Goal: Information Seeking & Learning: Compare options

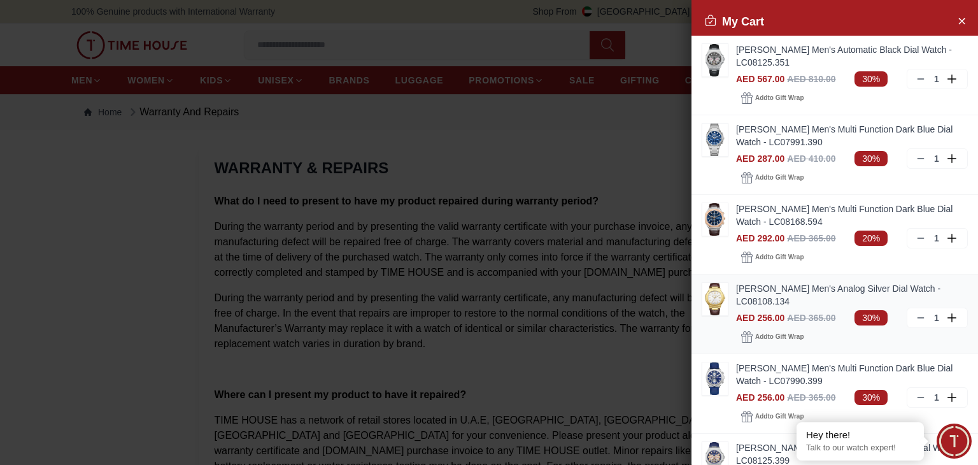
scroll to position [241, 0]
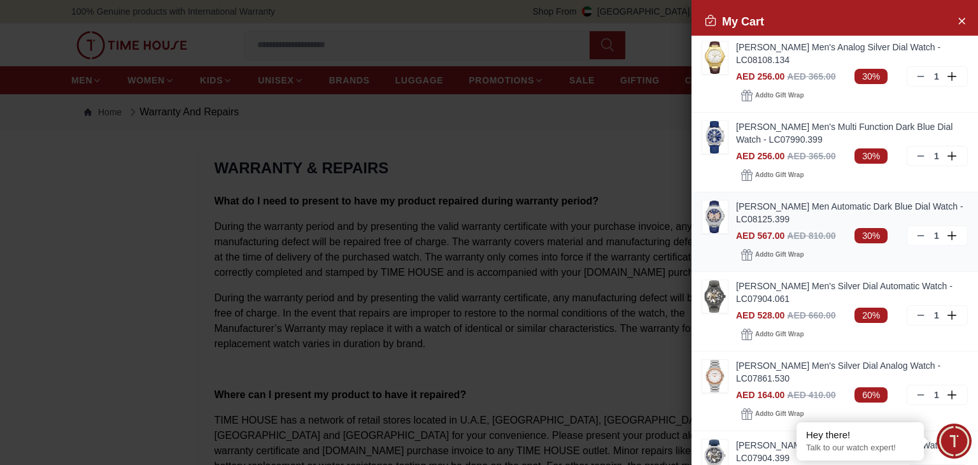
click at [725, 222] on img at bounding box center [715, 217] width 25 height 32
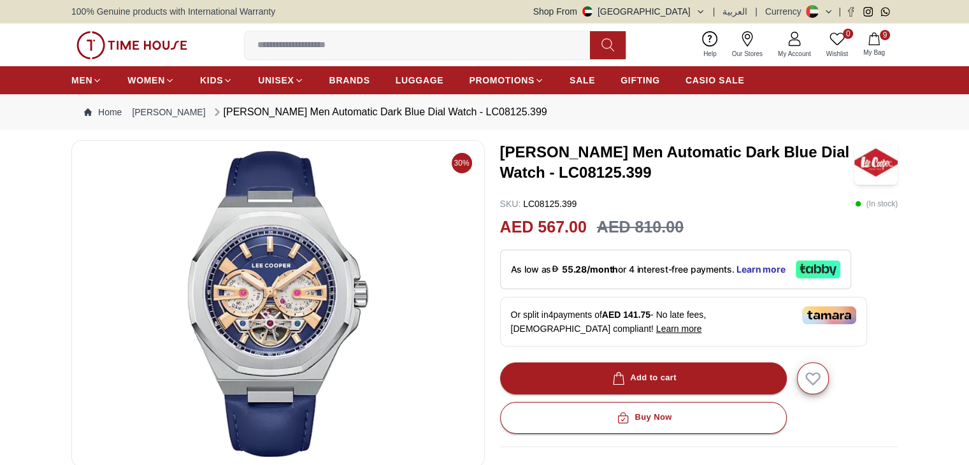
click at [882, 44] on button "9 My Bag" at bounding box center [873, 45] width 37 height 30
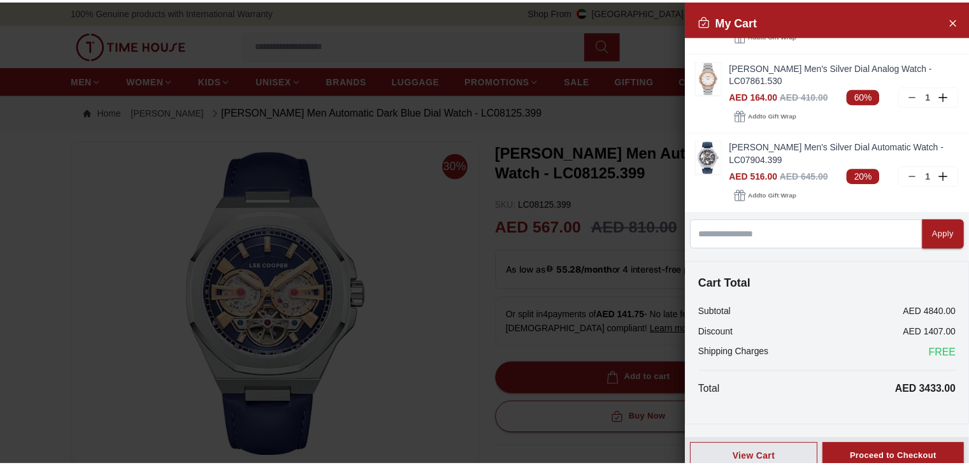
scroll to position [550, 0]
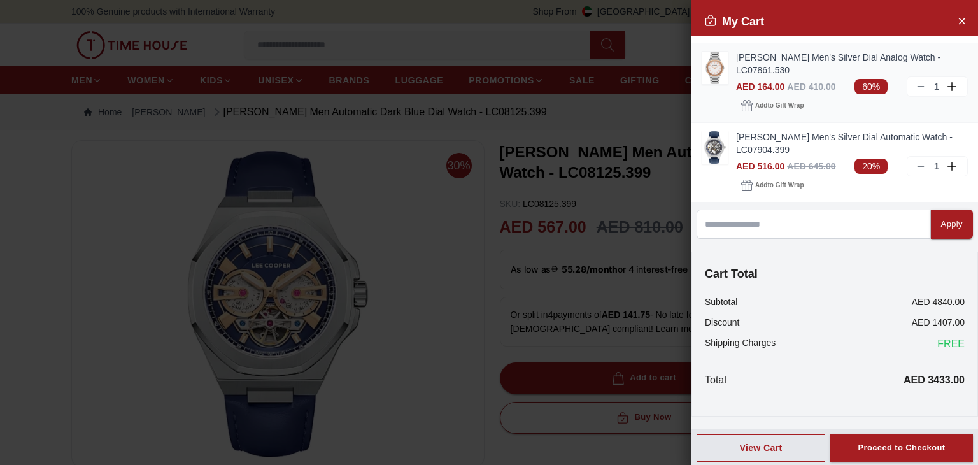
click at [724, 63] on img at bounding box center [715, 68] width 25 height 32
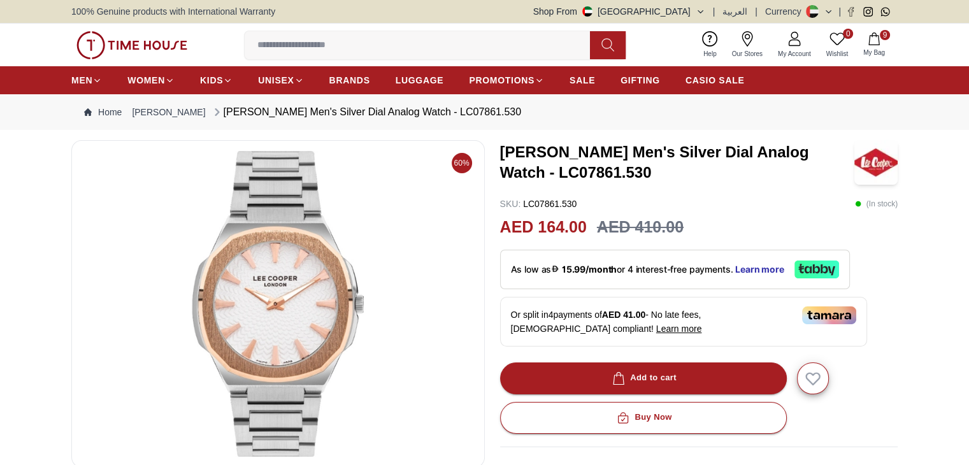
click at [881, 45] on button "9 My Bag" at bounding box center [873, 45] width 37 height 30
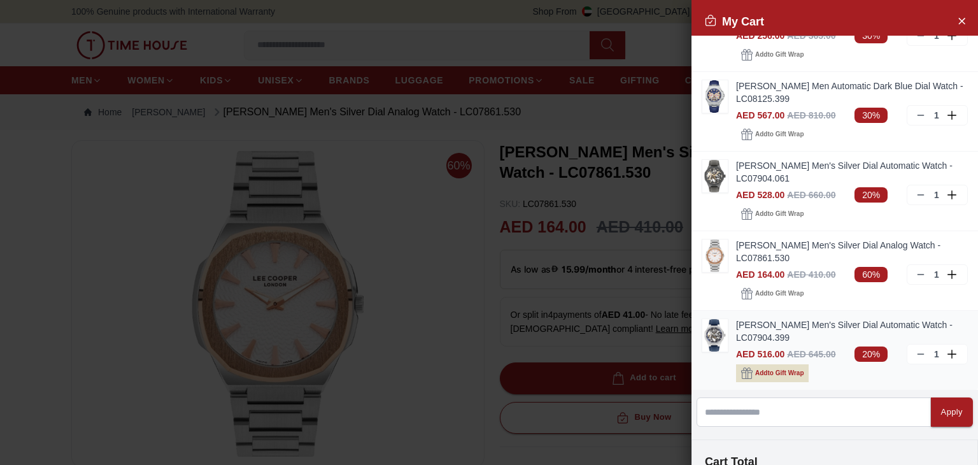
scroll to position [369, 0]
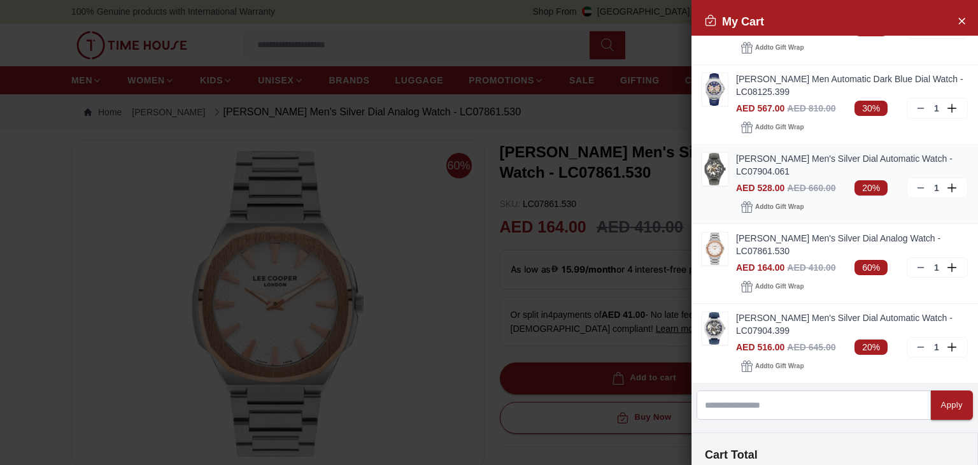
click at [724, 176] on img at bounding box center [715, 169] width 25 height 32
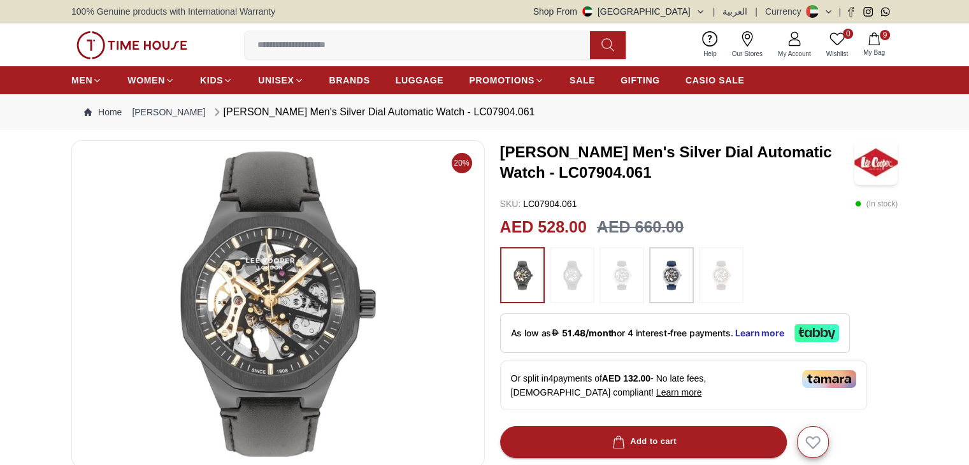
click at [889, 49] on span "My Bag" at bounding box center [874, 53] width 32 height 10
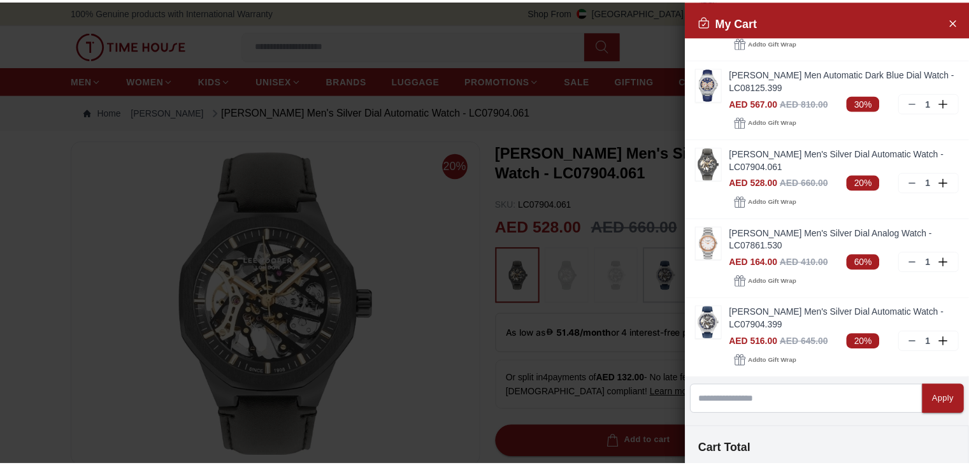
scroll to position [550, 0]
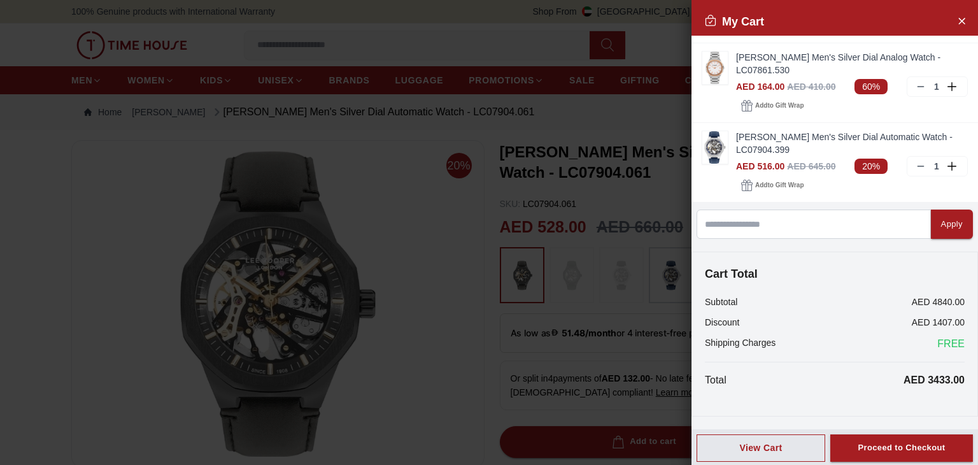
click at [511, 55] on div at bounding box center [489, 232] width 978 height 465
click at [957, 21] on icon "Close Account" at bounding box center [962, 21] width 10 height 16
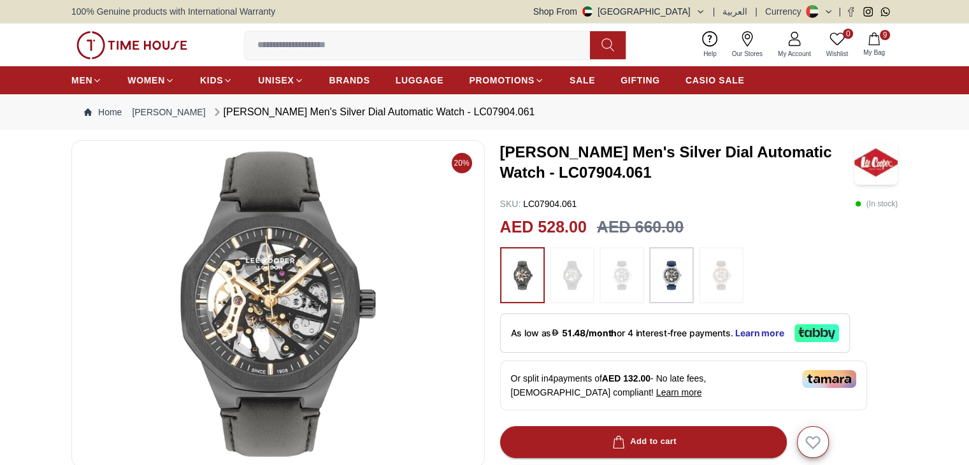
click at [826, 16] on button at bounding box center [819, 11] width 27 height 13
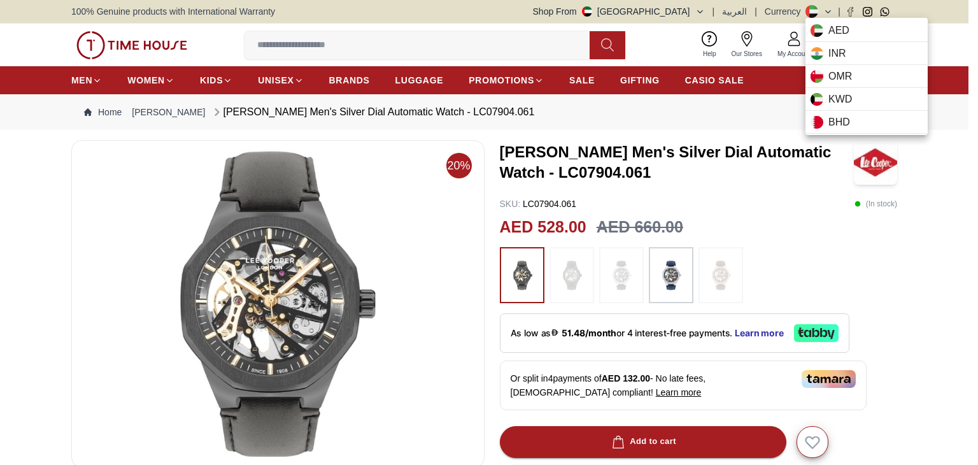
click at [741, 113] on div at bounding box center [489, 232] width 978 height 465
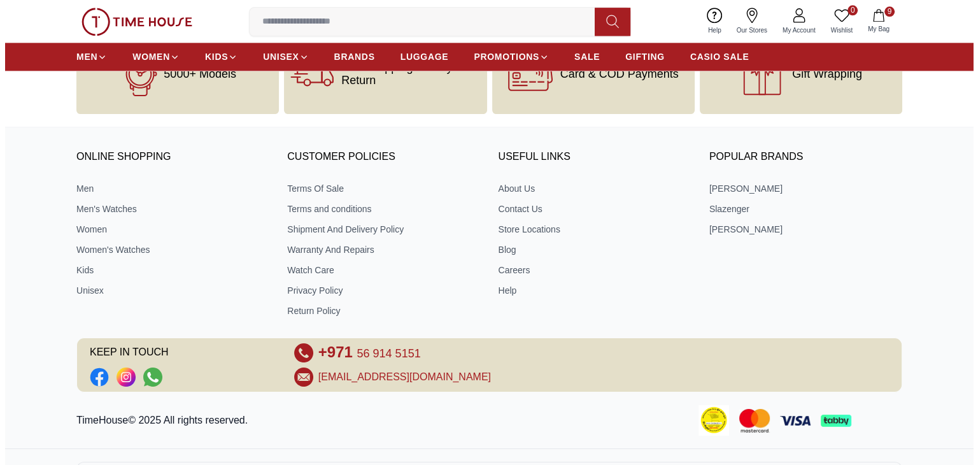
scroll to position [1735, 0]
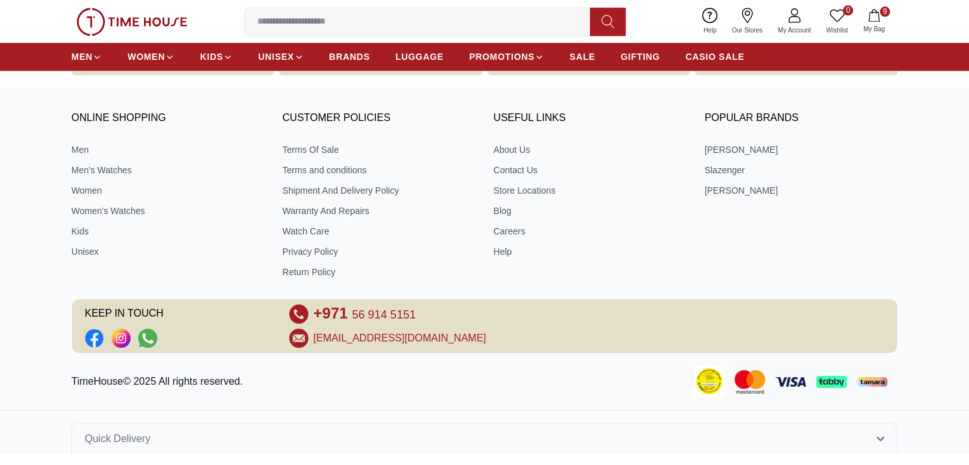
click at [869, 22] on button "9 My Bag" at bounding box center [873, 21] width 37 height 30
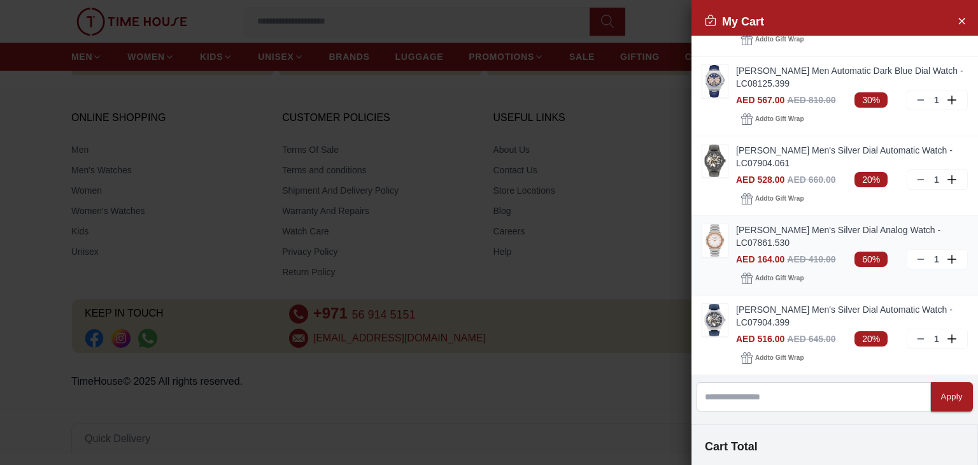
scroll to position [376, 0]
click at [728, 252] on link at bounding box center [715, 241] width 27 height 34
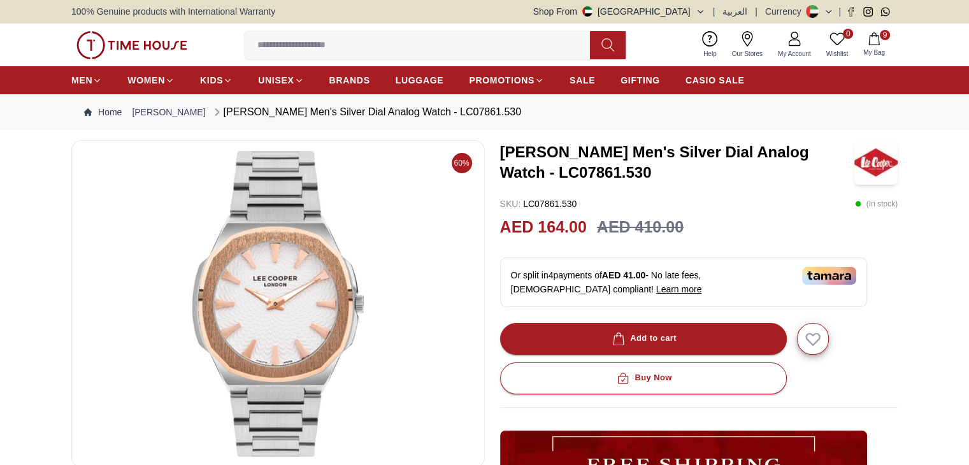
click at [742, 44] on icon at bounding box center [746, 38] width 15 height 15
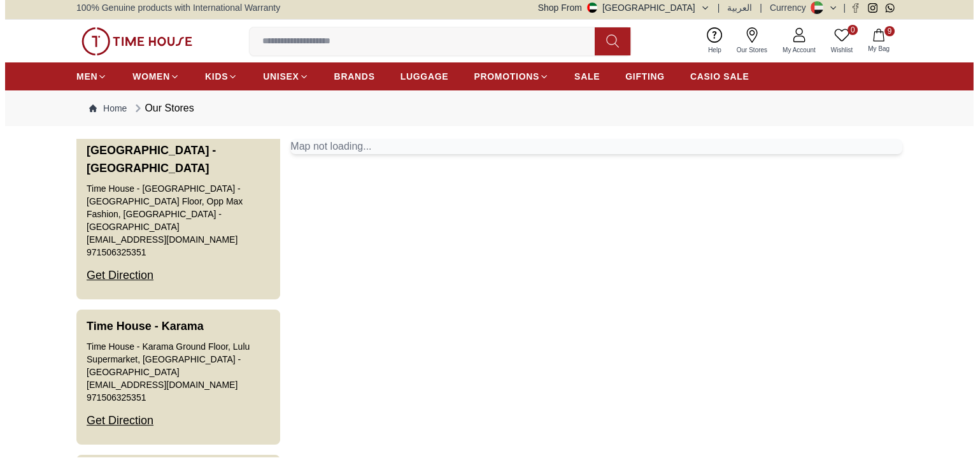
scroll to position [2232, 0]
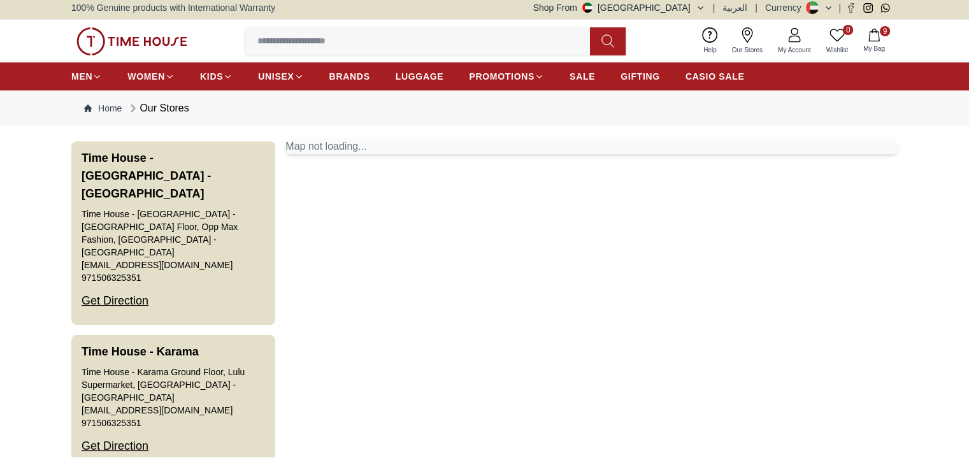
click at [870, 34] on icon "button" at bounding box center [873, 35] width 13 height 13
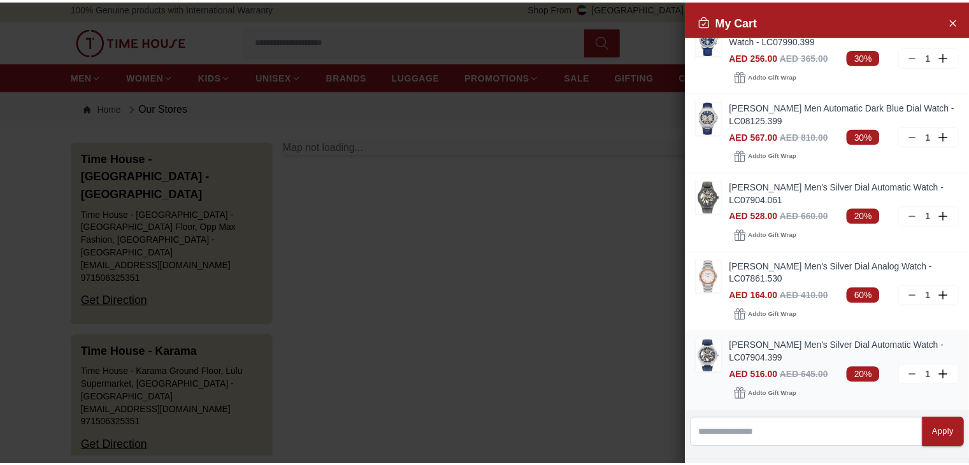
scroll to position [345, 0]
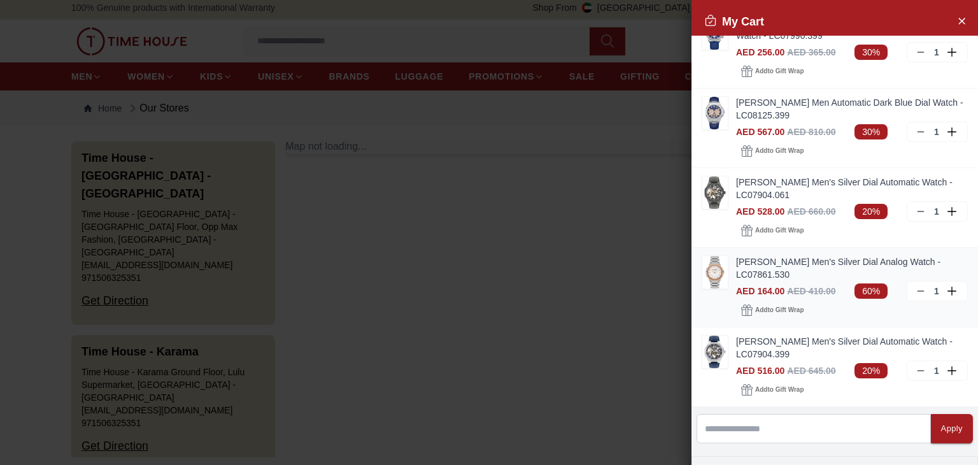
click at [724, 278] on img at bounding box center [715, 272] width 25 height 32
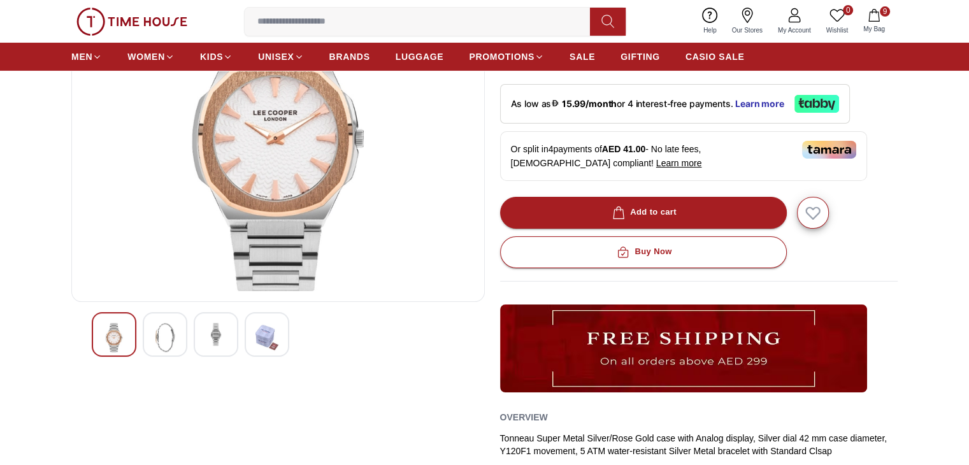
scroll to position [167, 0]
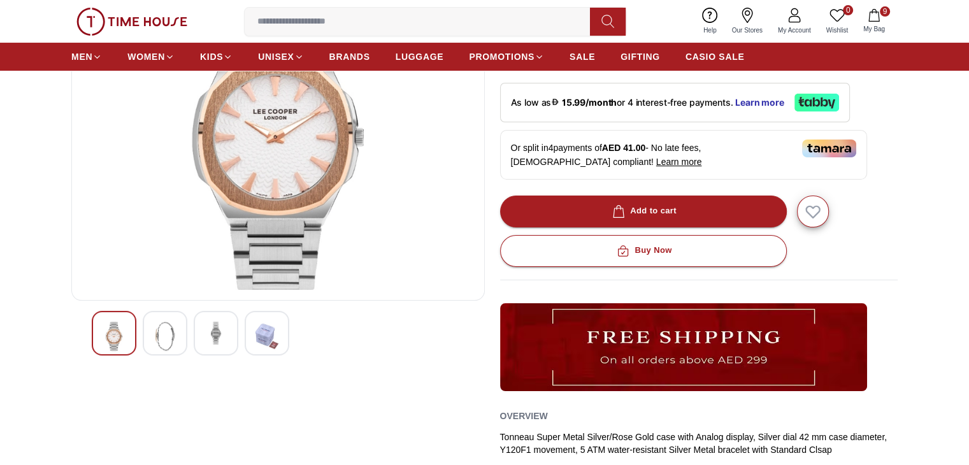
click at [173, 341] on img at bounding box center [164, 336] width 23 height 29
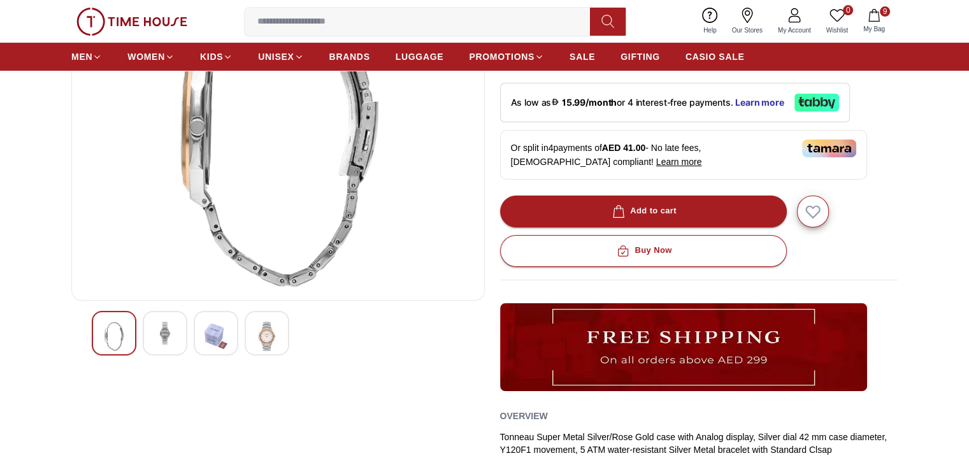
click at [165, 336] on img at bounding box center [164, 333] width 23 height 23
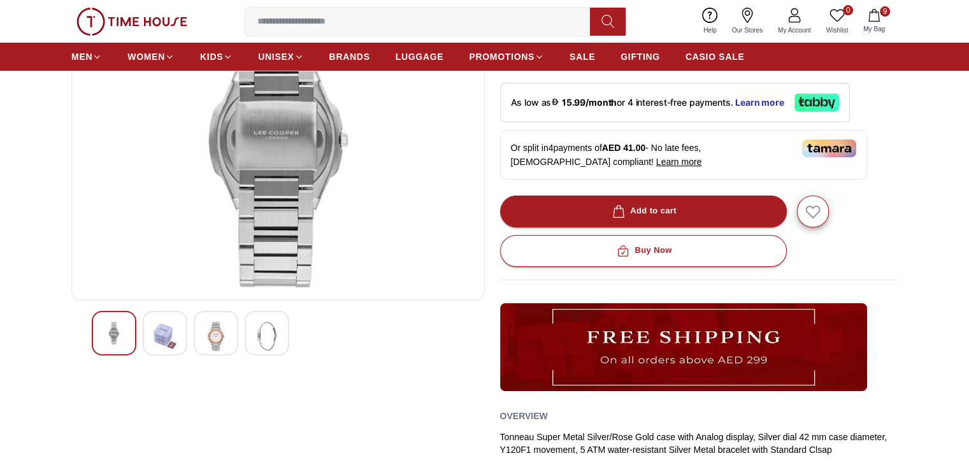
click at [867, 17] on icon "button" at bounding box center [873, 15] width 13 height 13
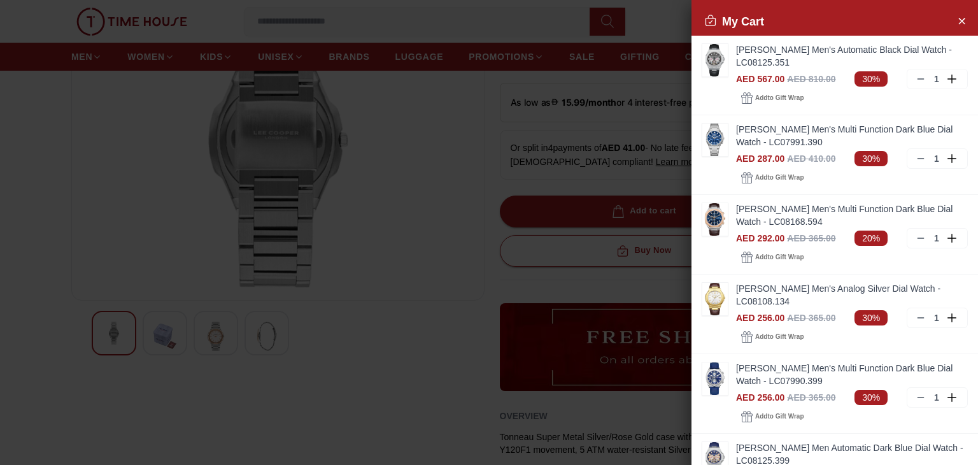
click at [421, 239] on div at bounding box center [489, 232] width 978 height 465
click at [278, 331] on div at bounding box center [489, 232] width 978 height 465
click at [957, 15] on icon "Close Account" at bounding box center [962, 21] width 10 height 16
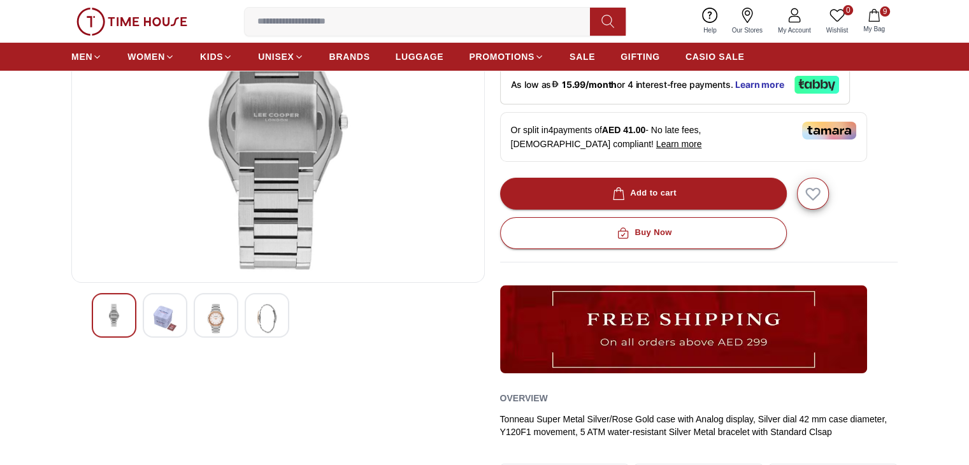
scroll to position [0, 0]
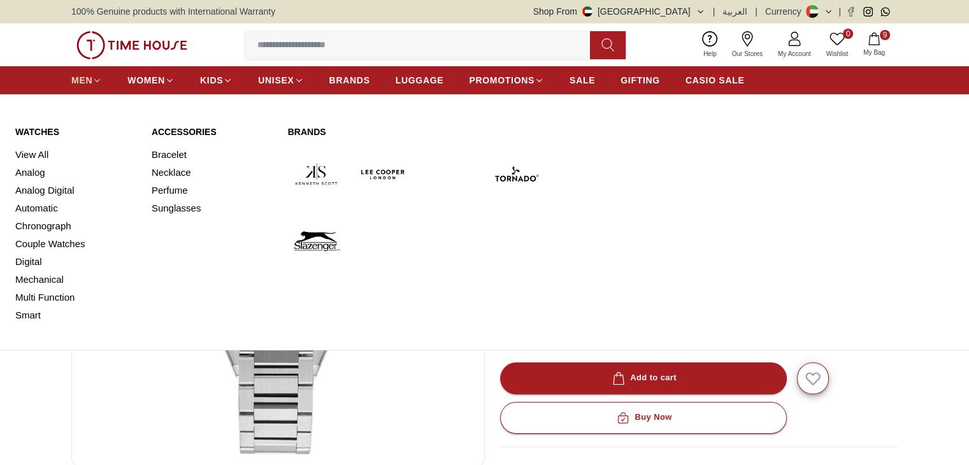
click at [93, 77] on icon at bounding box center [97, 81] width 10 height 10
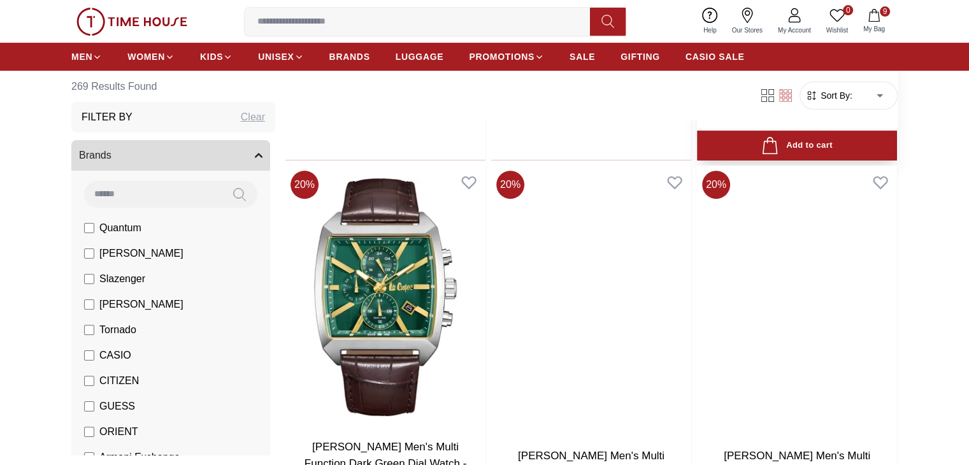
scroll to position [417, 0]
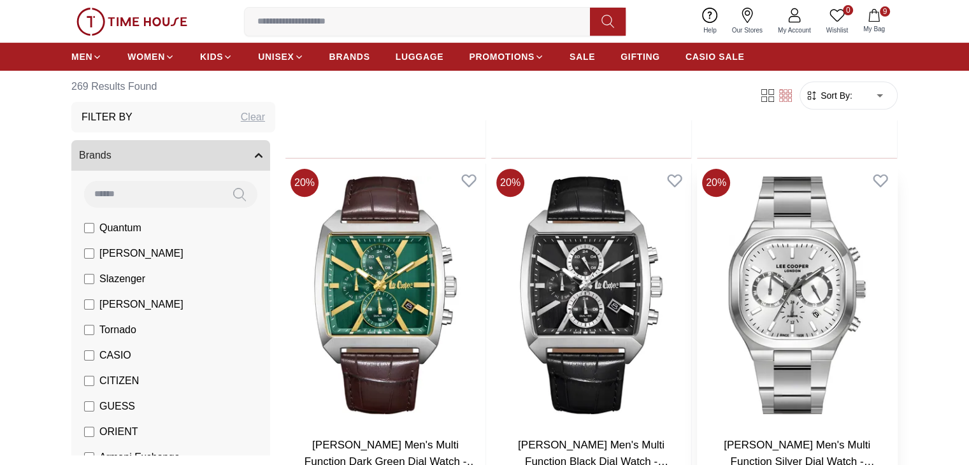
click at [697, 301] on img at bounding box center [797, 295] width 200 height 263
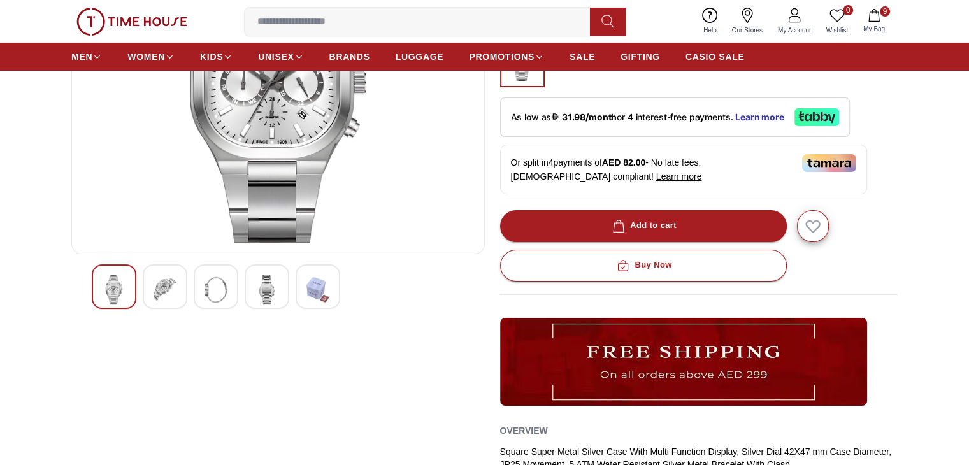
scroll to position [285, 0]
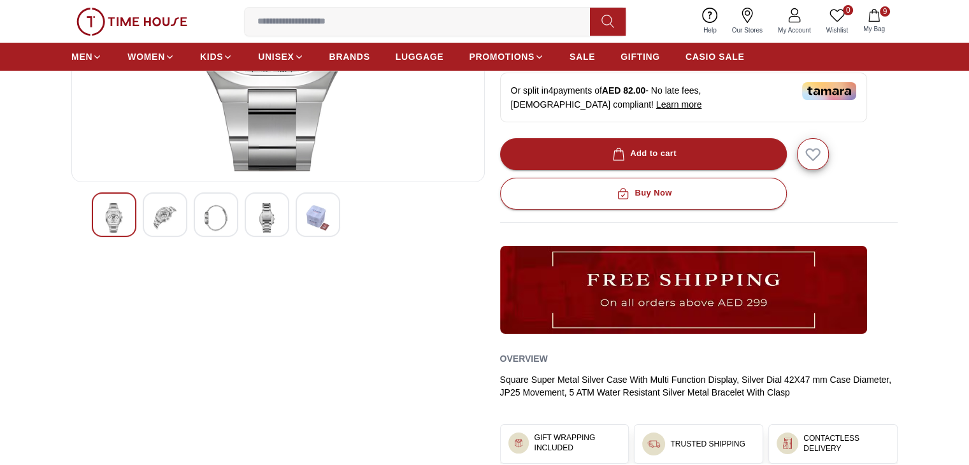
click at [208, 213] on img at bounding box center [215, 217] width 23 height 29
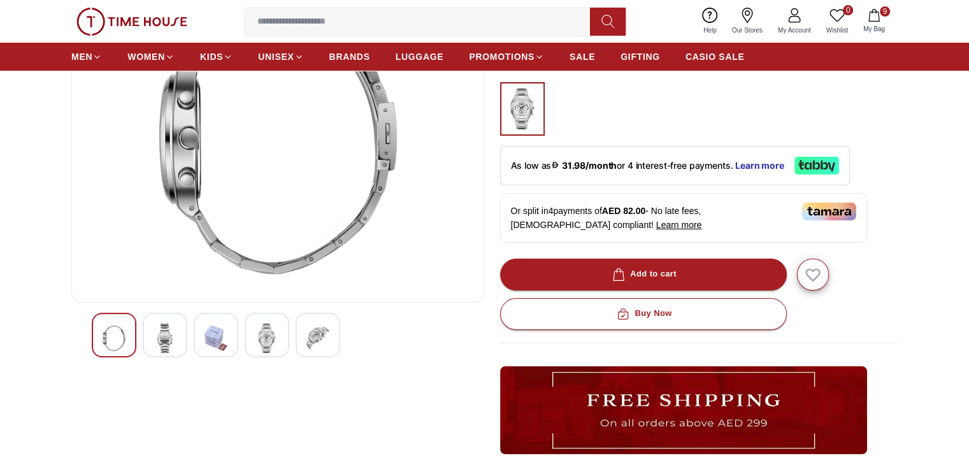
scroll to position [157, 0]
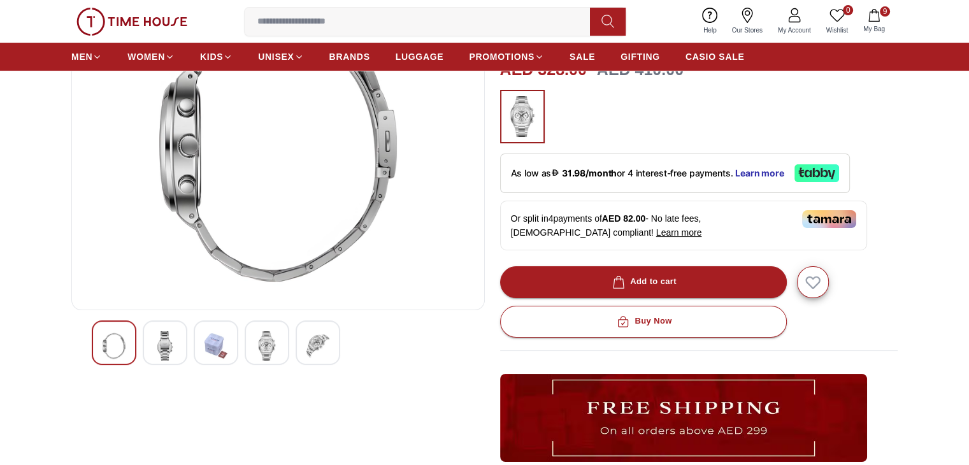
click at [264, 339] on img at bounding box center [266, 345] width 23 height 29
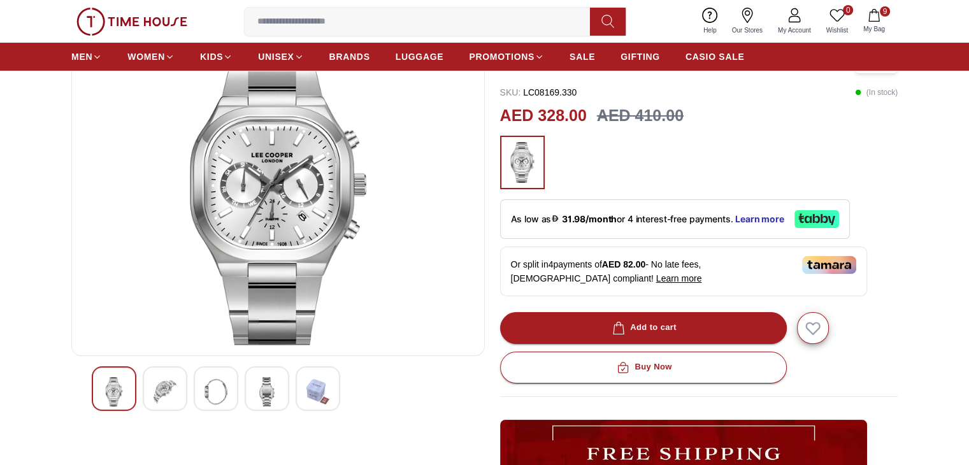
scroll to position [109, 0]
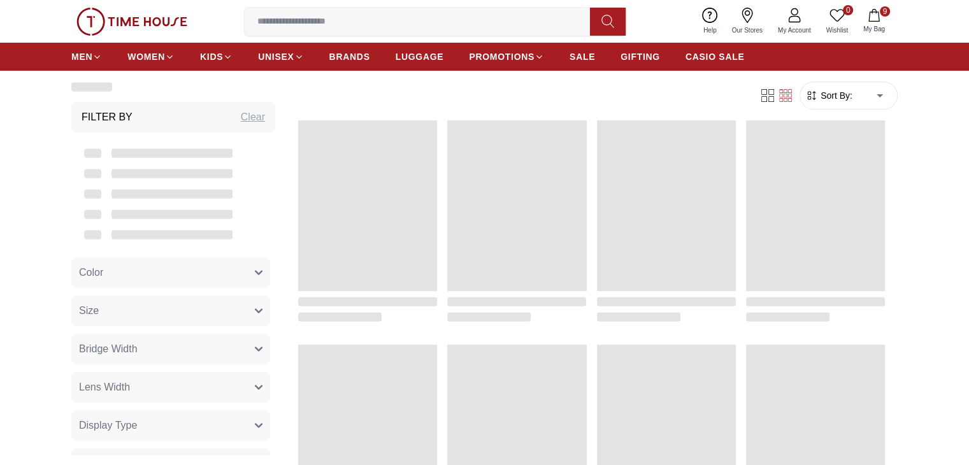
scroll to position [417, 0]
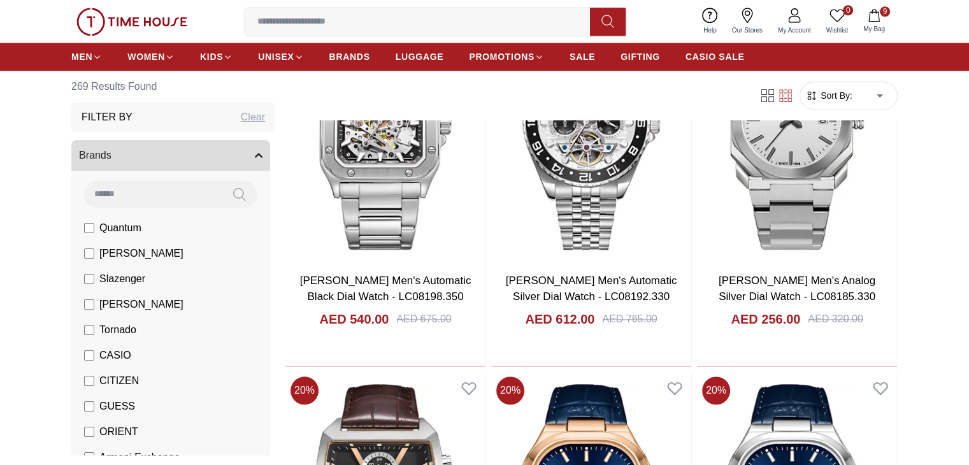
scroll to position [1327, 0]
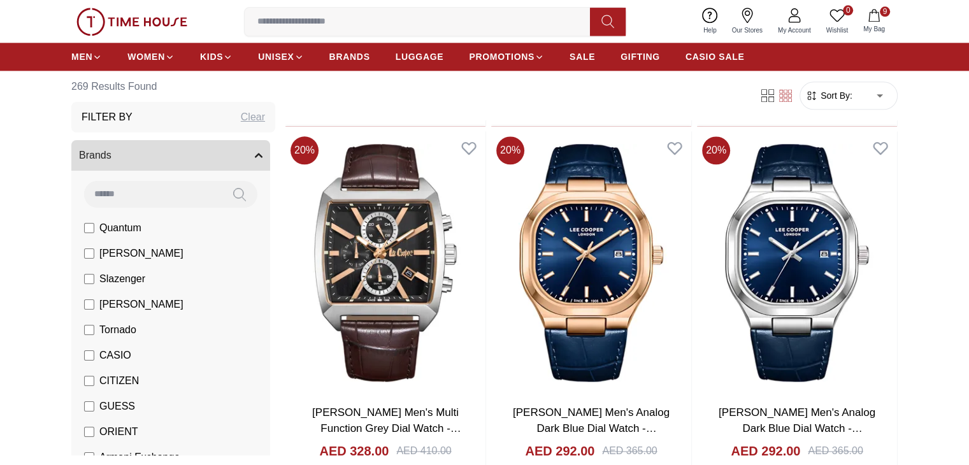
scroll to position [1643, 0]
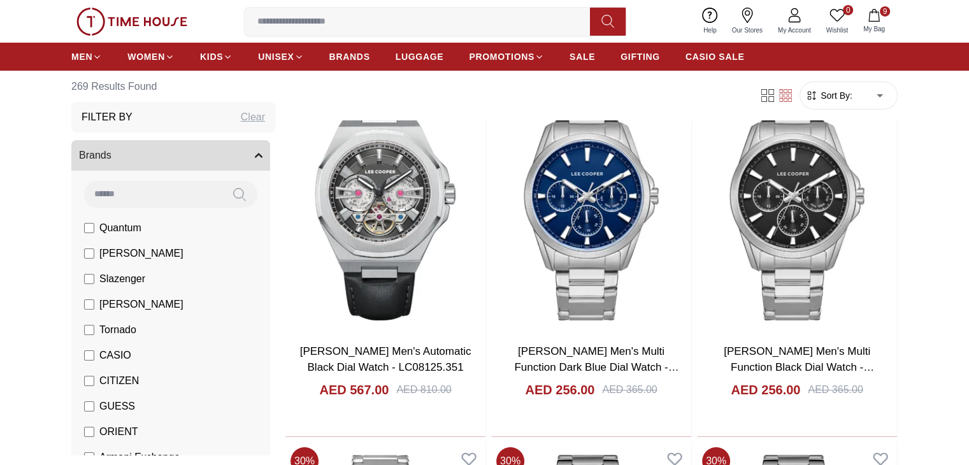
scroll to position [4606, 0]
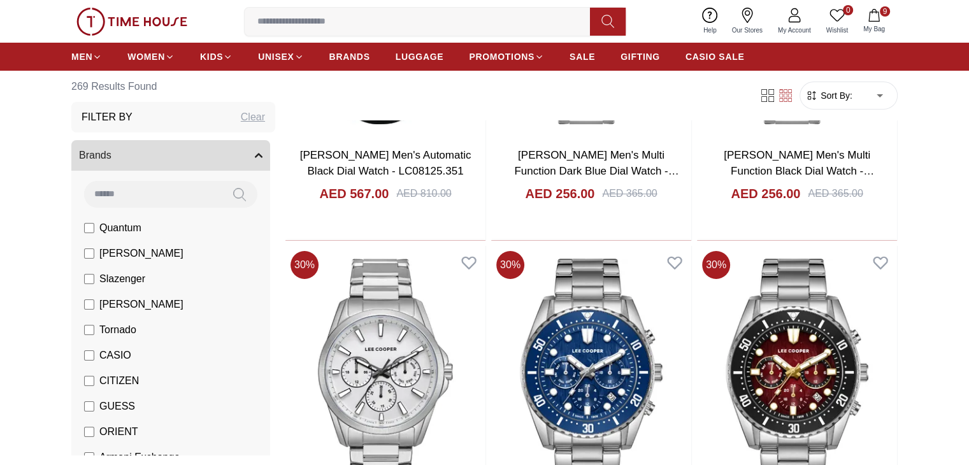
scroll to position [4806, 0]
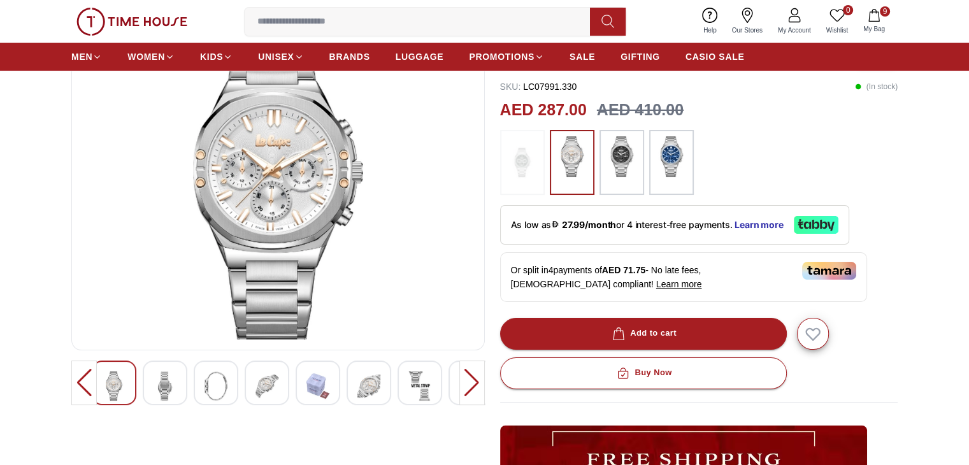
scroll to position [120, 0]
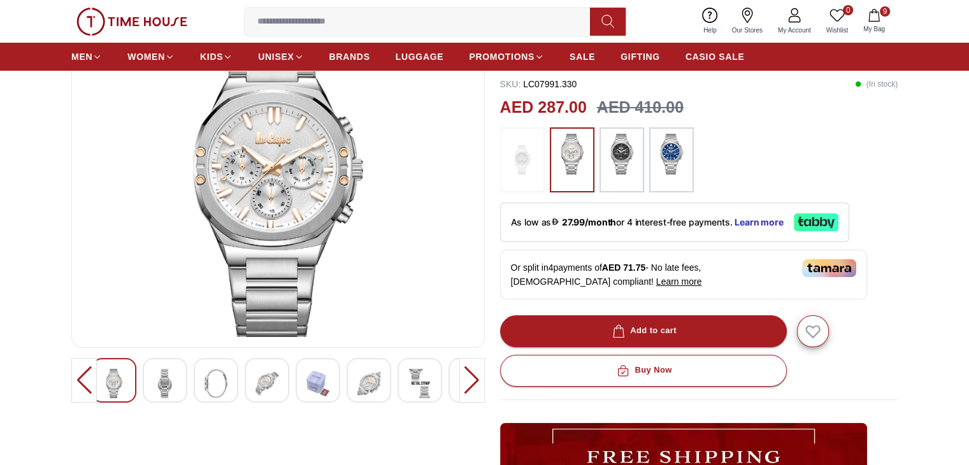
click at [366, 375] on img at bounding box center [368, 383] width 23 height 29
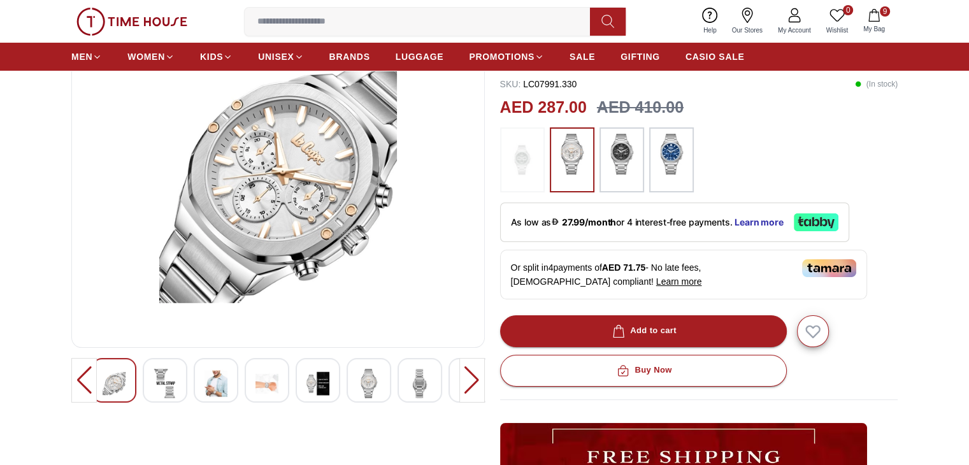
click at [305, 392] on div at bounding box center [318, 380] width 45 height 45
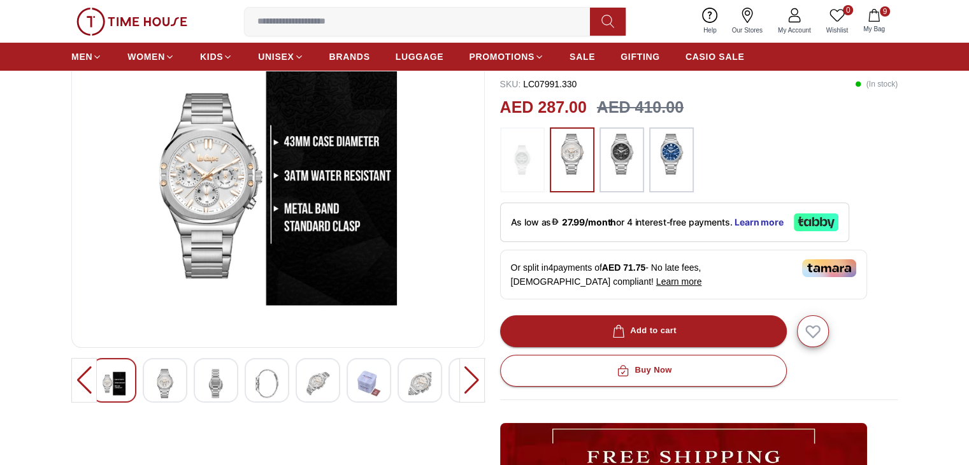
click at [280, 388] on div at bounding box center [267, 380] width 45 height 45
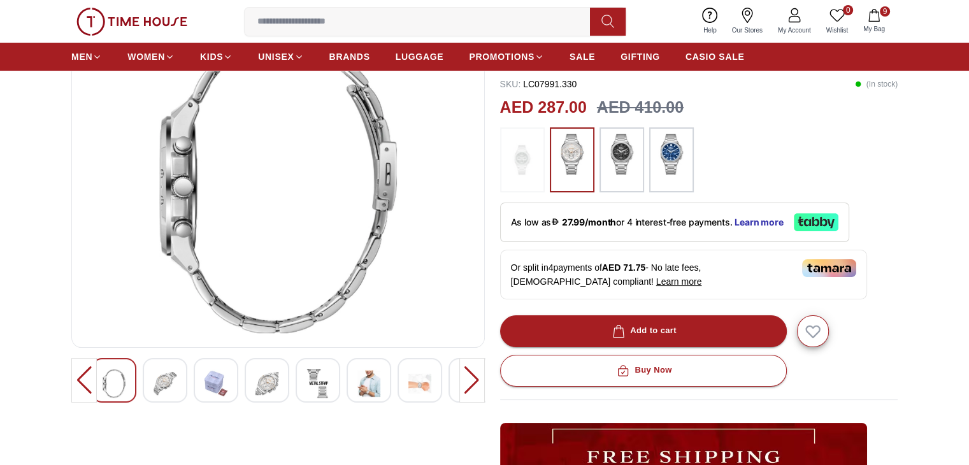
click at [354, 387] on div at bounding box center [368, 380] width 45 height 45
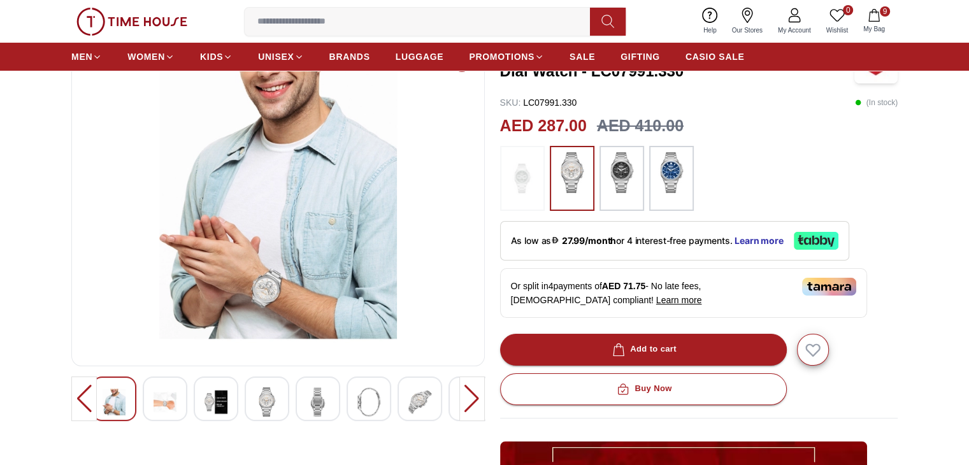
scroll to position [101, 0]
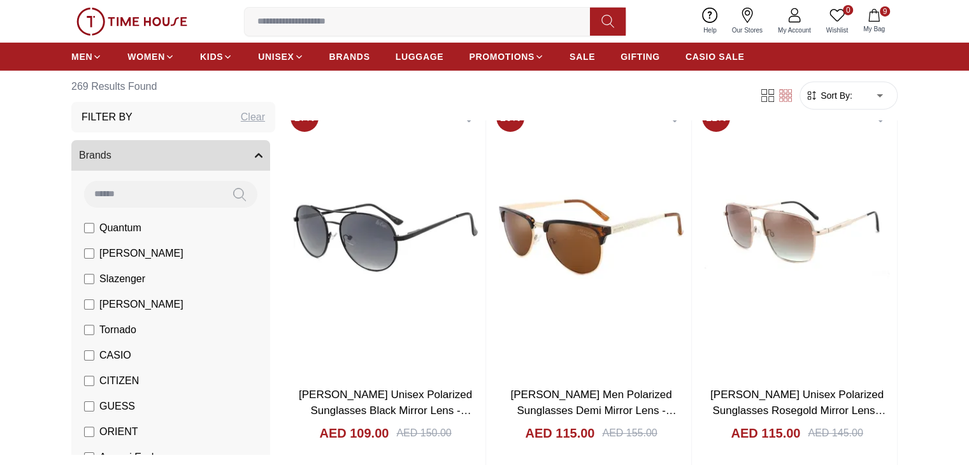
scroll to position [4264, 0]
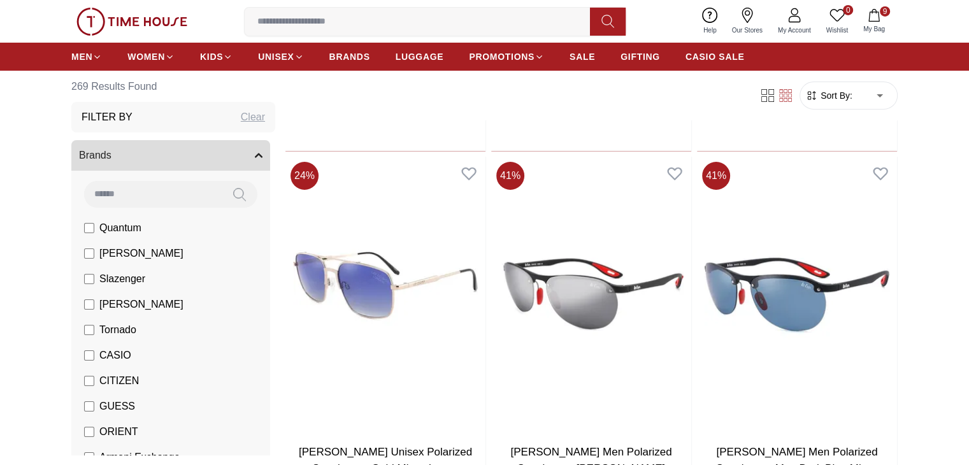
scroll to position [4589, 0]
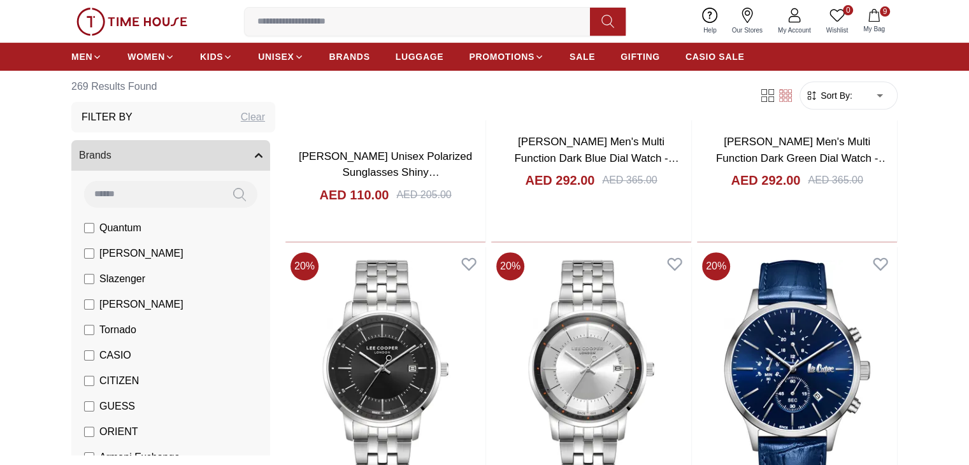
scroll to position [5271, 0]
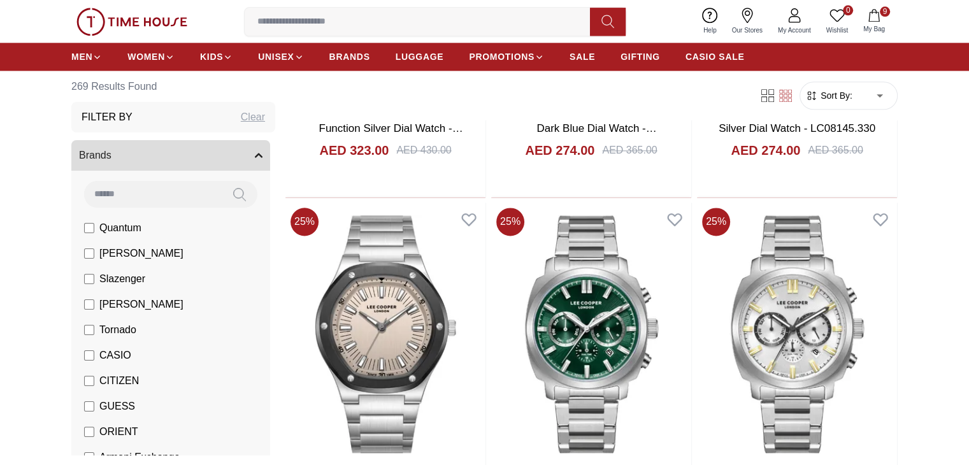
scroll to position [6432, 0]
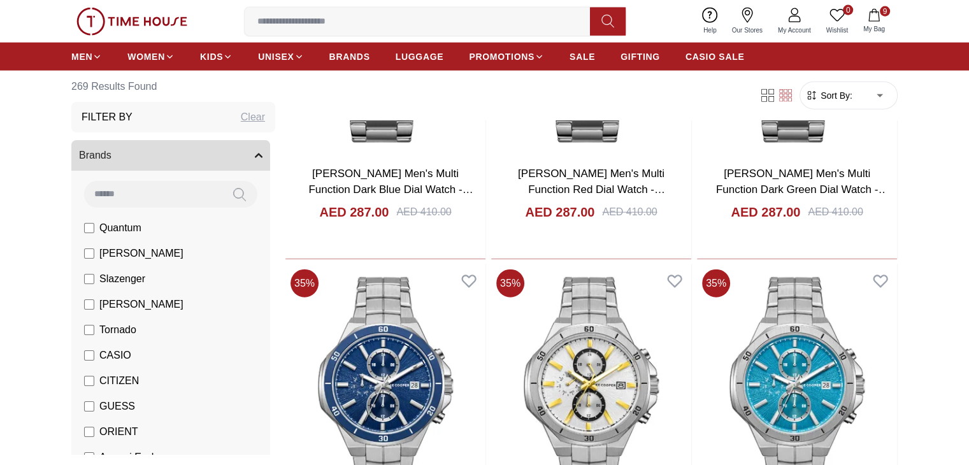
scroll to position [7859, 0]
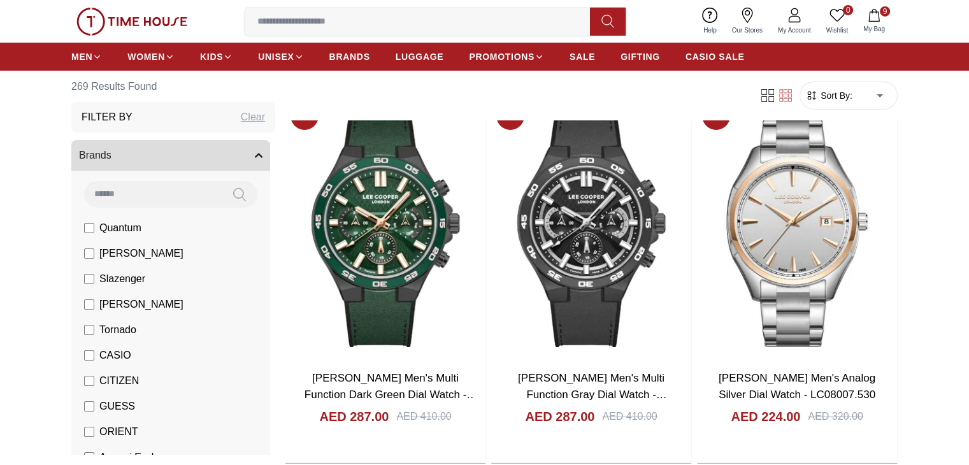
scroll to position [9144, 0]
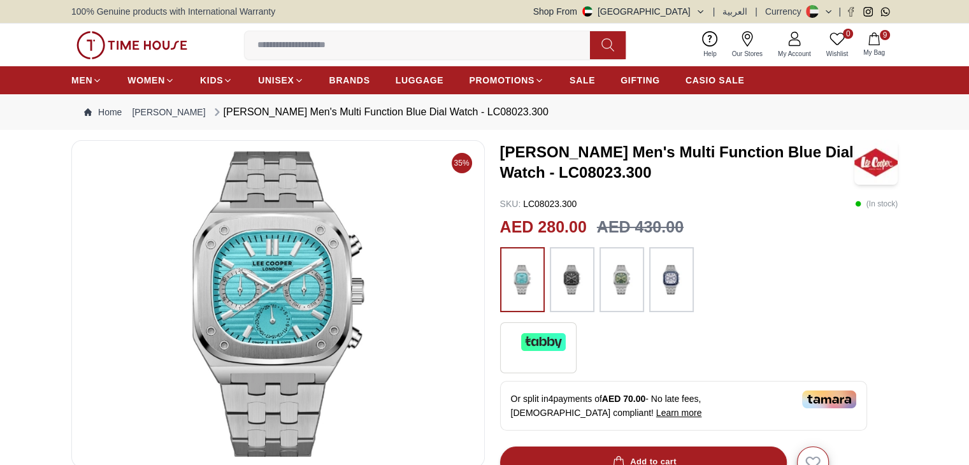
click at [580, 271] on img at bounding box center [572, 279] width 32 height 52
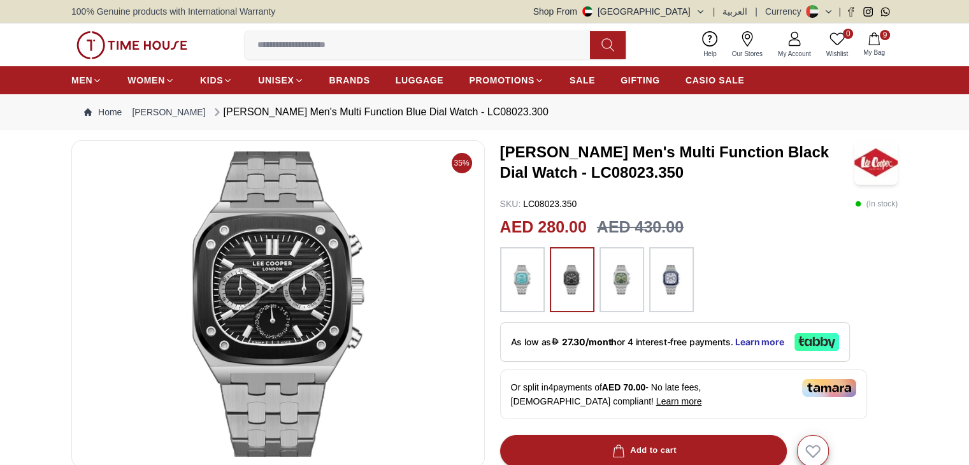
click at [622, 274] on img at bounding box center [622, 279] width 32 height 52
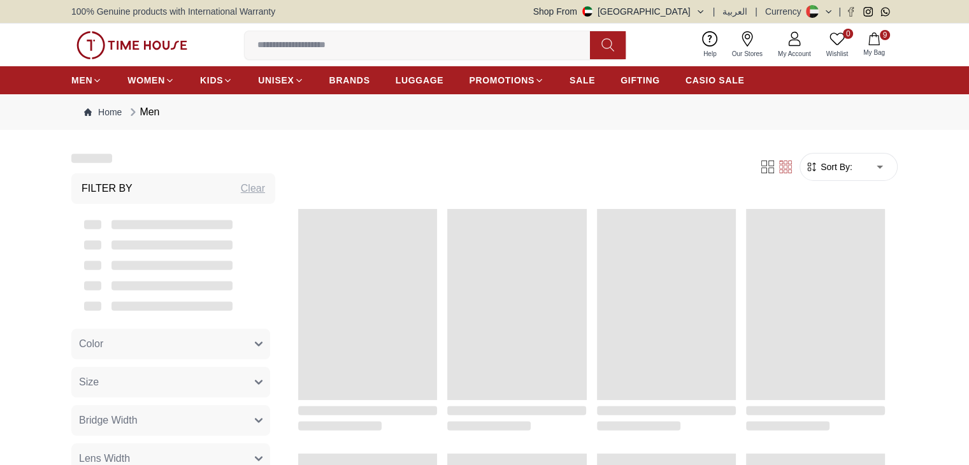
scroll to position [1339, 0]
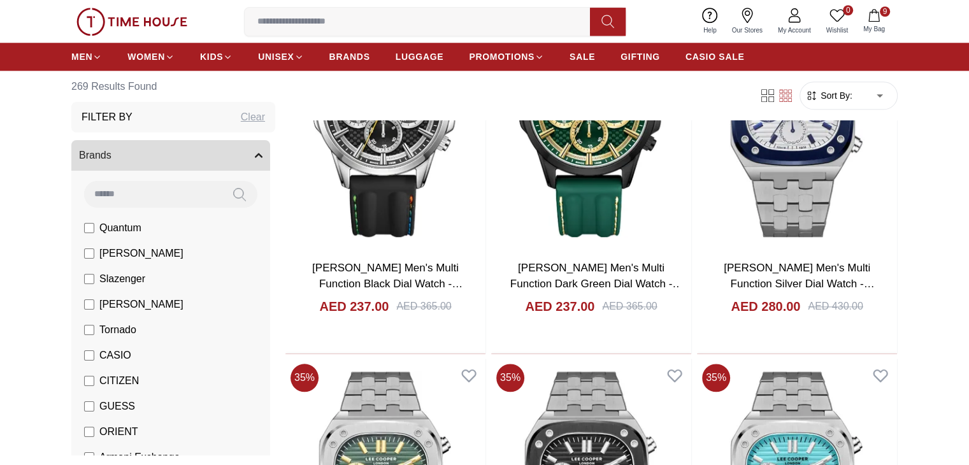
scroll to position [1869, 0]
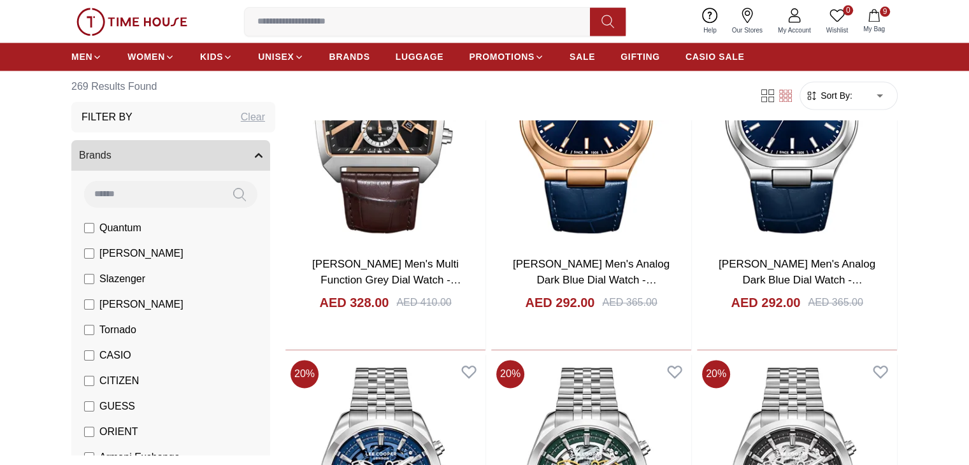
scroll to position [1715, 0]
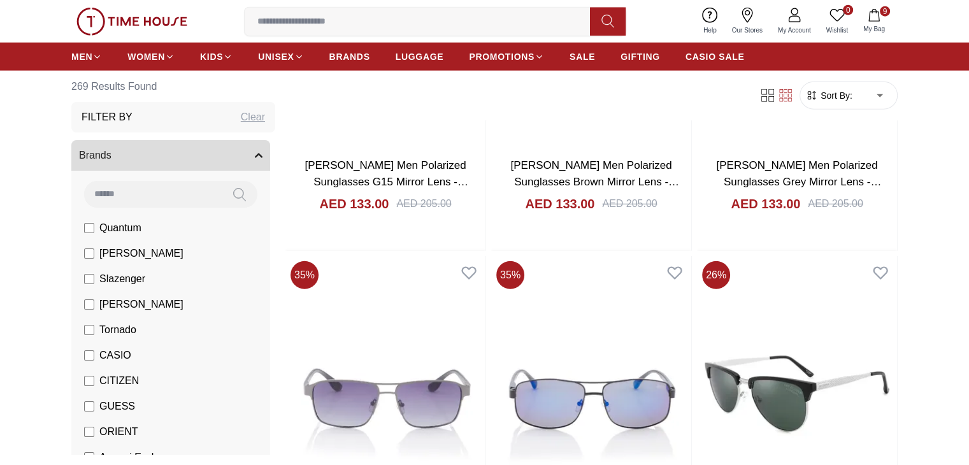
scroll to position [8153, 0]
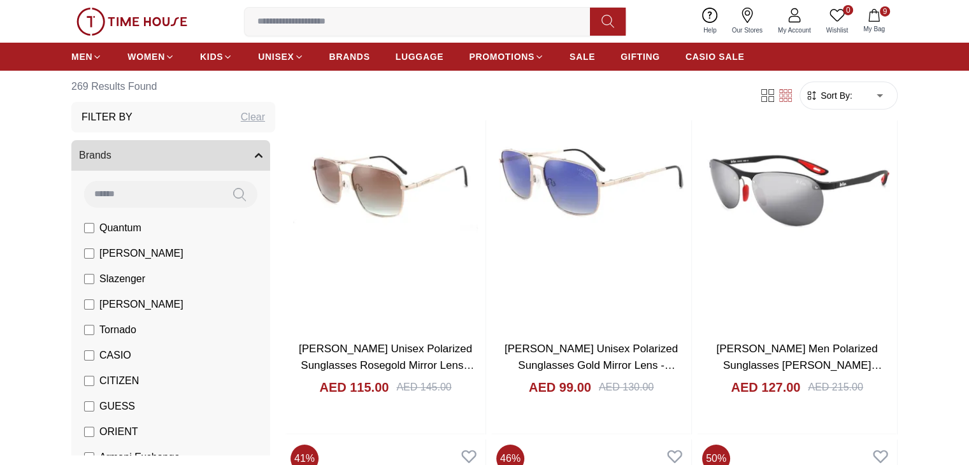
scroll to position [9506, 0]
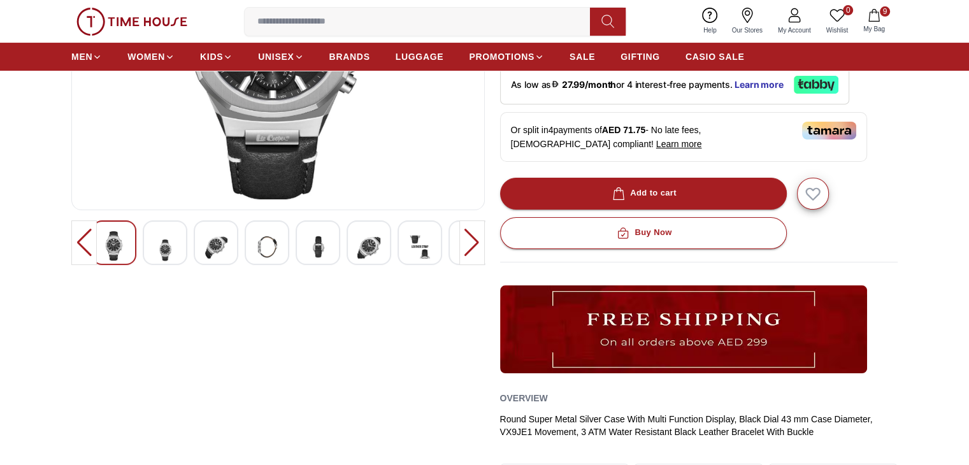
scroll to position [252, 0]
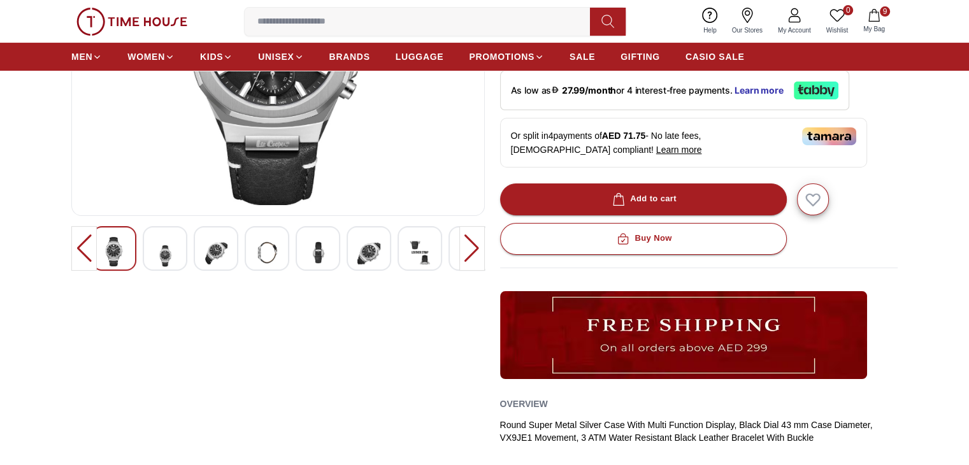
click at [296, 253] on div at bounding box center [318, 248] width 45 height 45
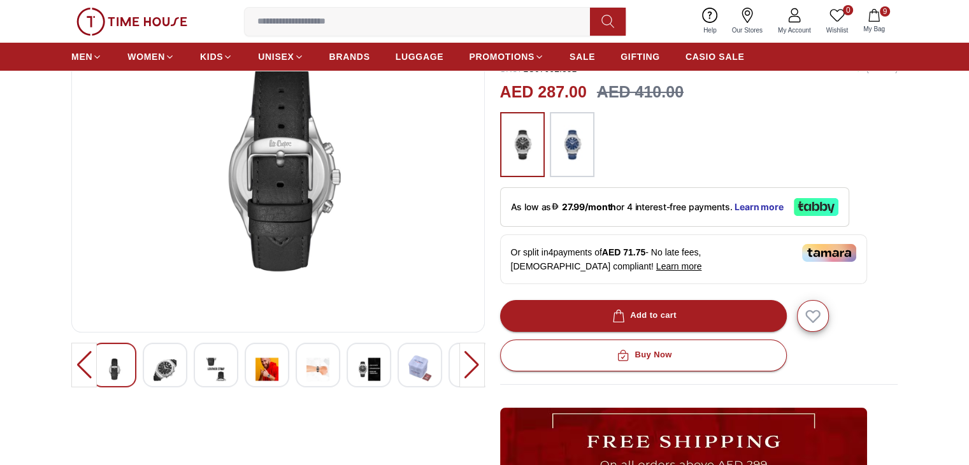
scroll to position [150, 0]
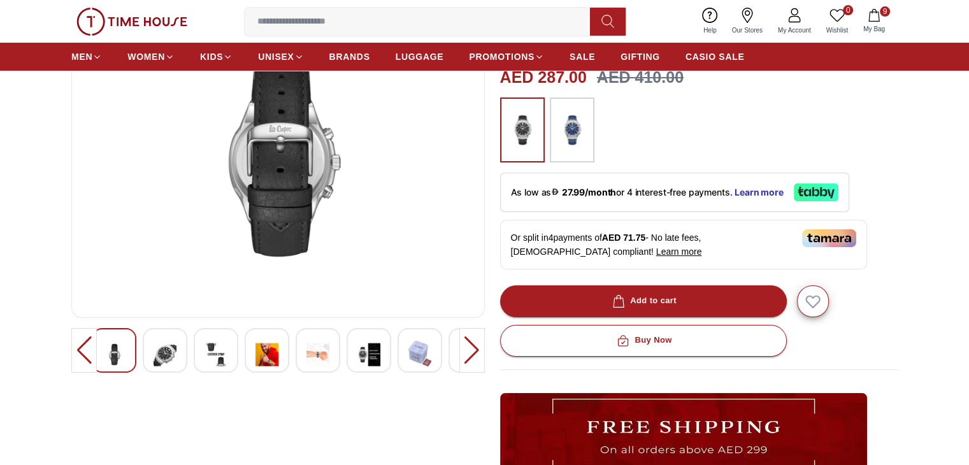
click at [329, 351] on img at bounding box center [317, 354] width 23 height 31
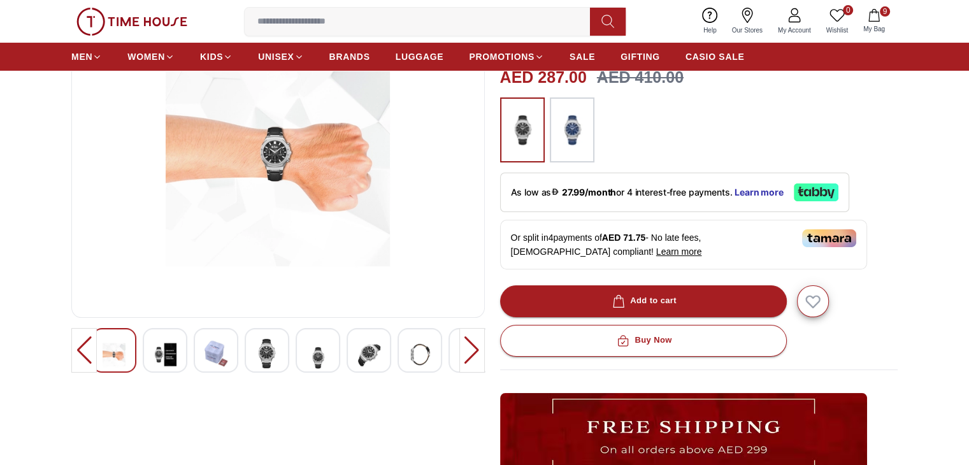
click at [329, 351] on img at bounding box center [317, 358] width 23 height 38
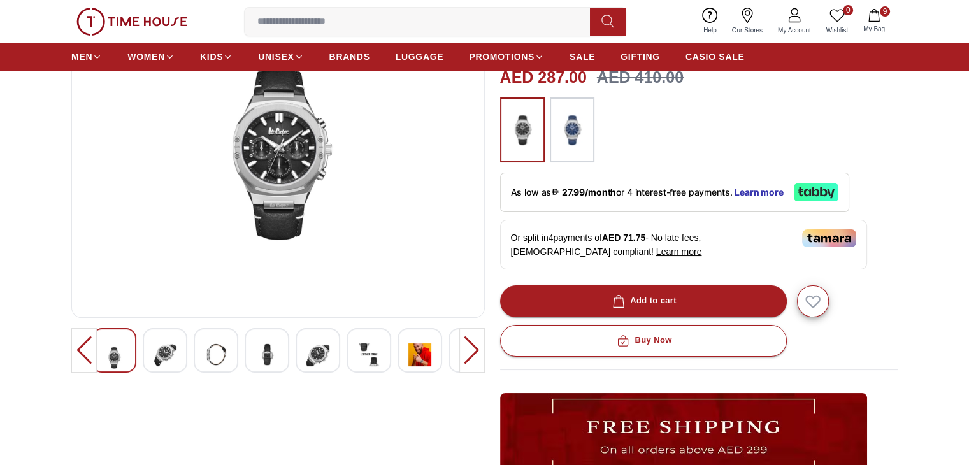
click at [321, 359] on img at bounding box center [317, 354] width 23 height 31
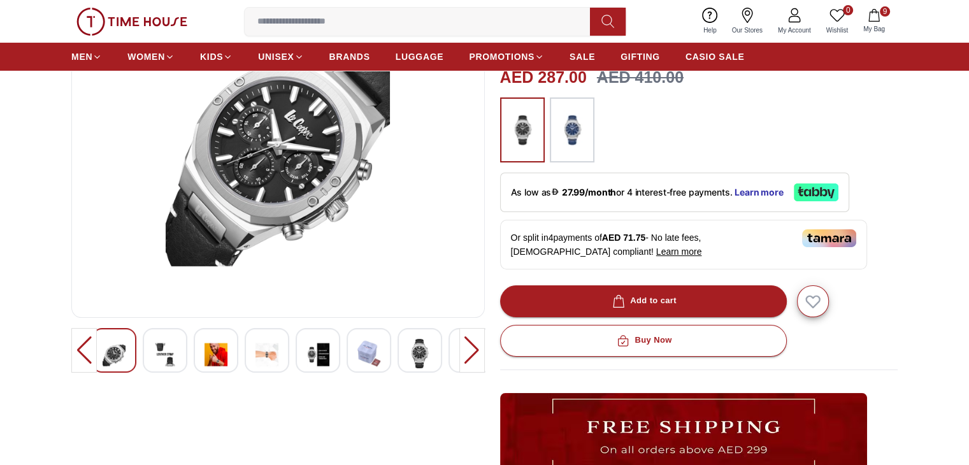
click at [260, 353] on img at bounding box center [266, 354] width 23 height 31
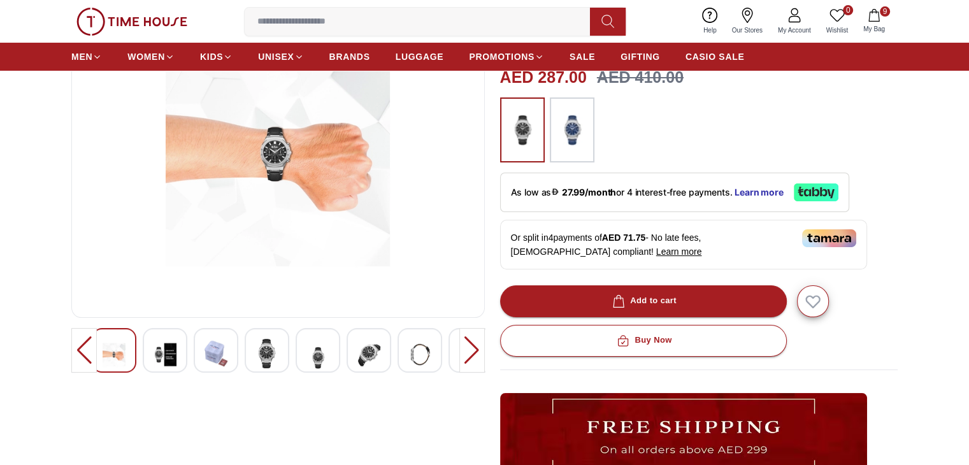
click at [247, 347] on div at bounding box center [267, 350] width 45 height 45
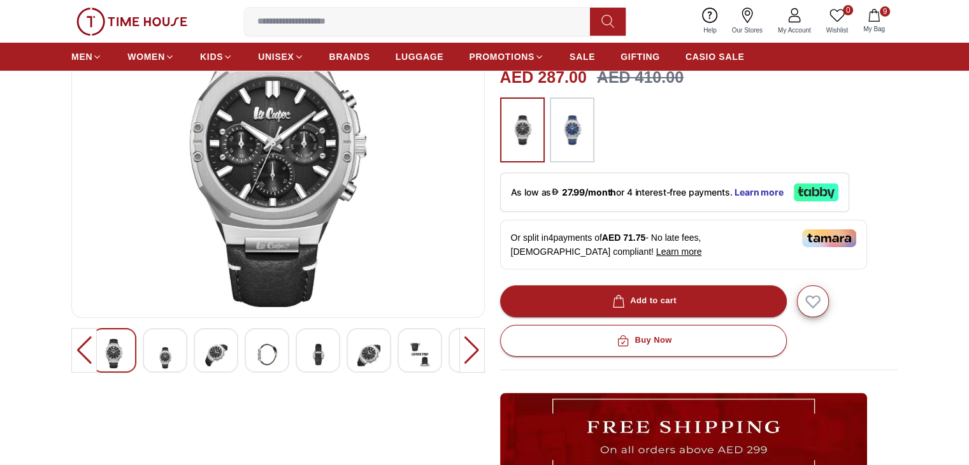
click at [260, 357] on img at bounding box center [266, 354] width 23 height 31
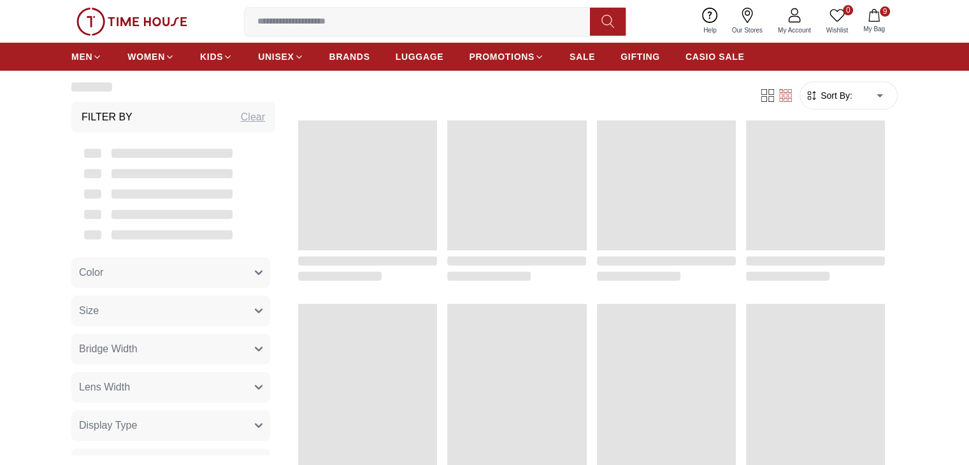
scroll to position [1339, 0]
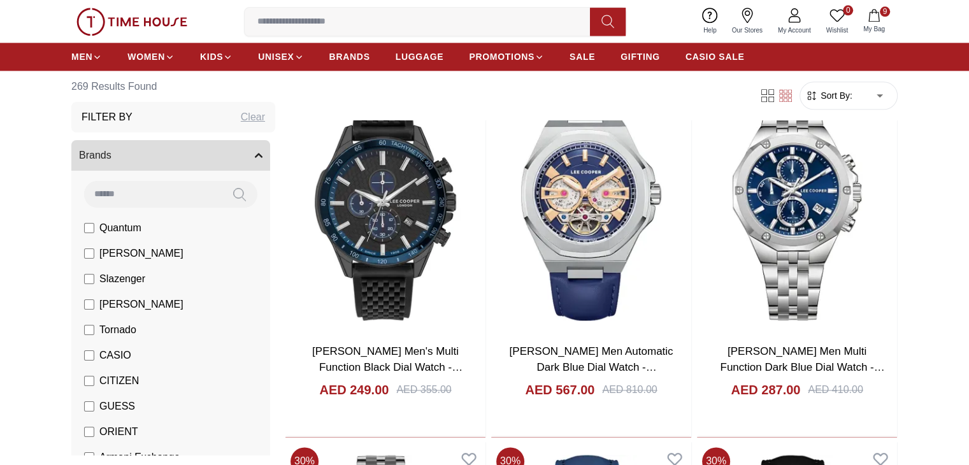
scroll to position [1630, 0]
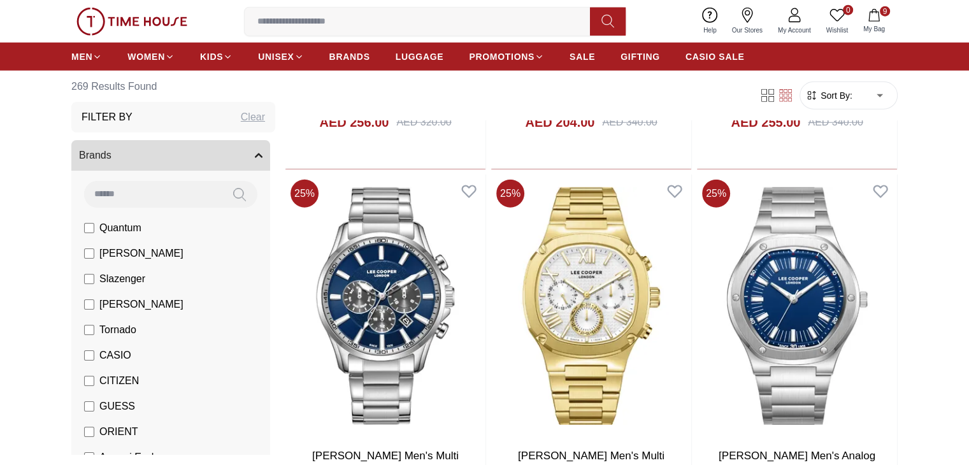
scroll to position [3383, 0]
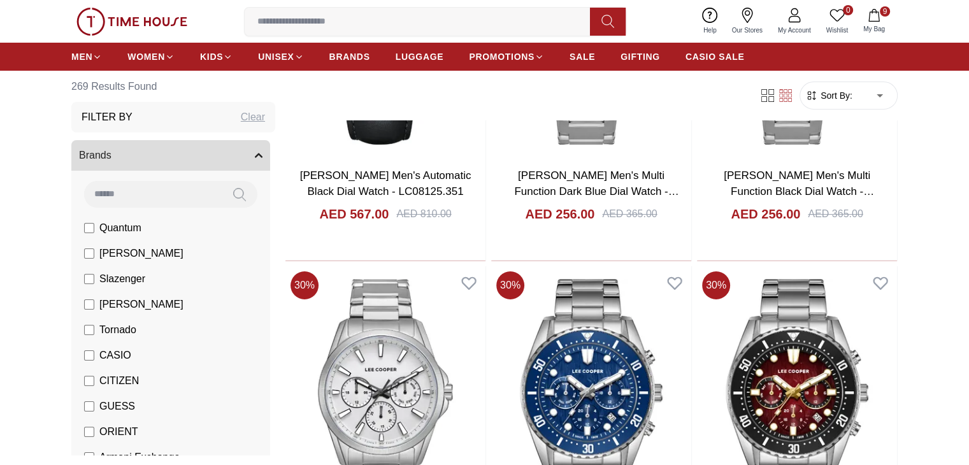
scroll to position [4784, 0]
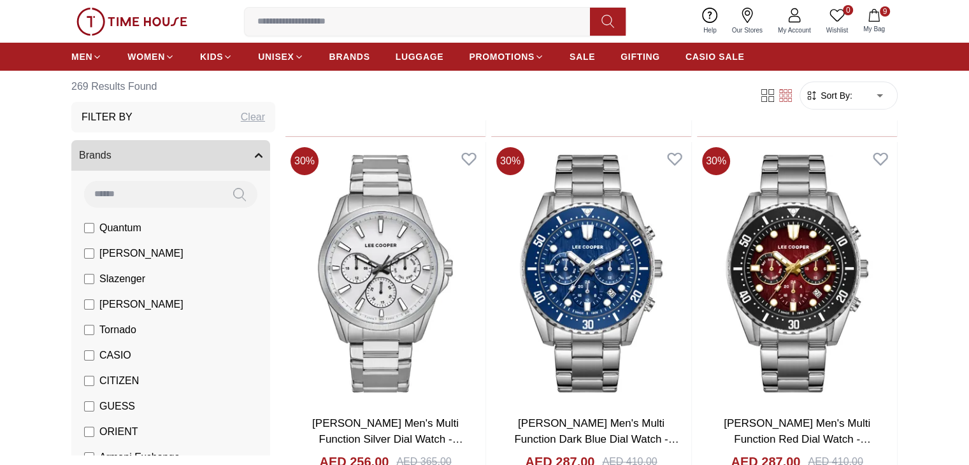
scroll to position [4902, 0]
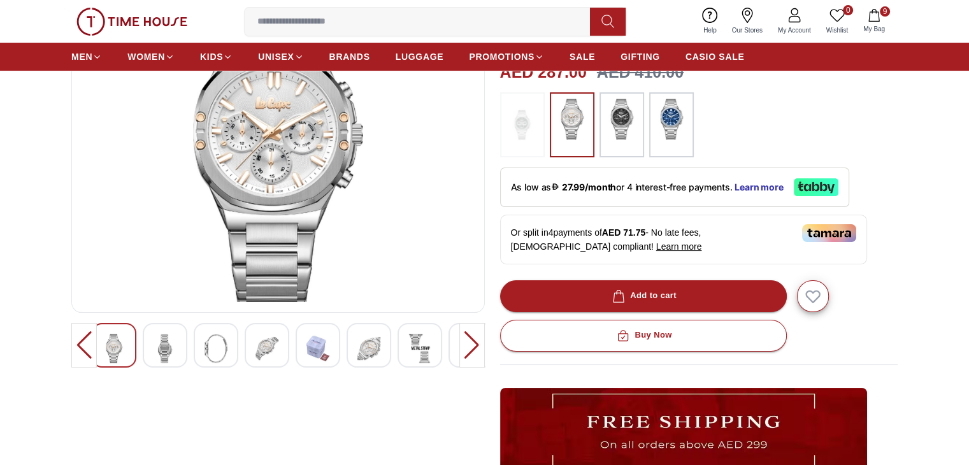
scroll to position [155, 0]
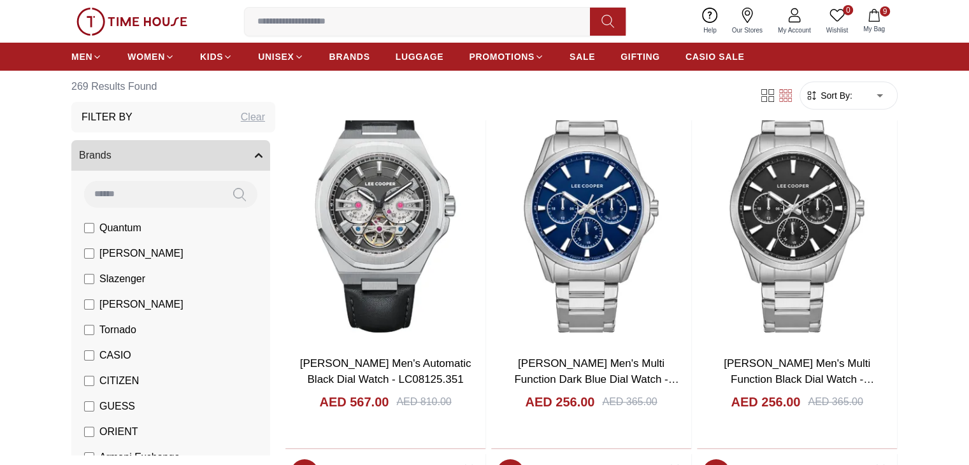
scroll to position [4635, 0]
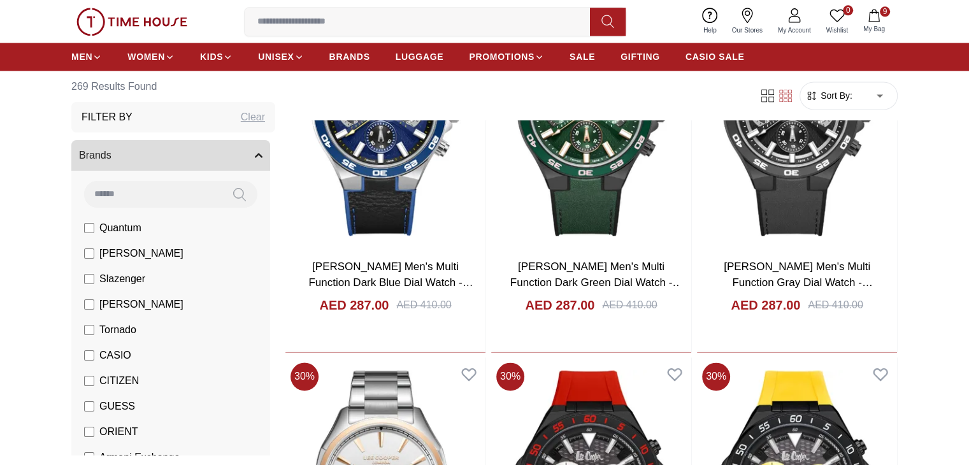
scroll to position [6593, 0]
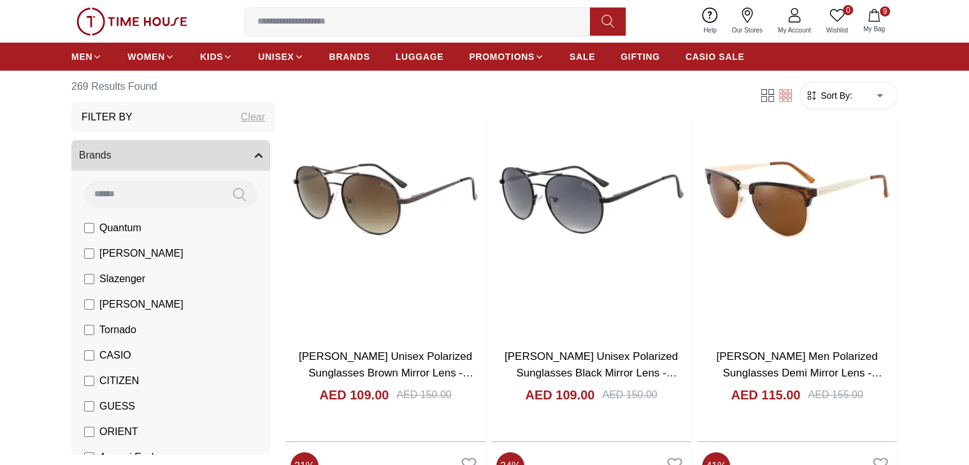
scroll to position [9164, 0]
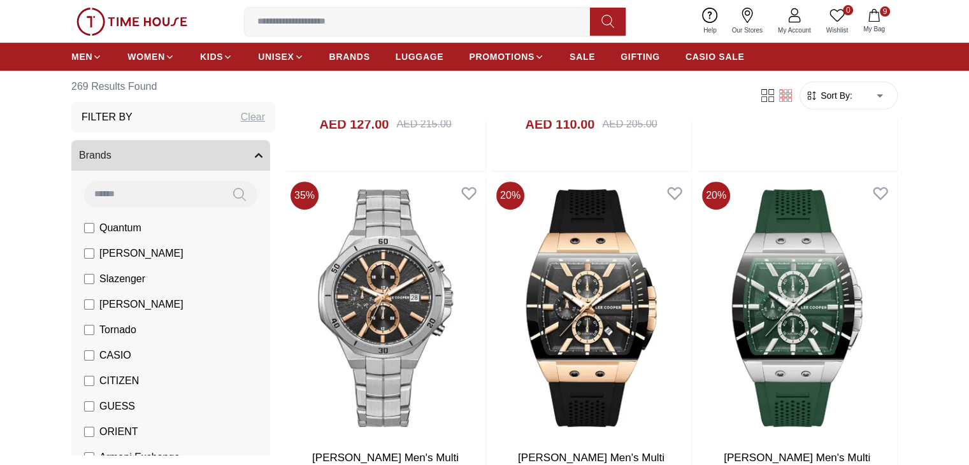
scroll to position [10216, 0]
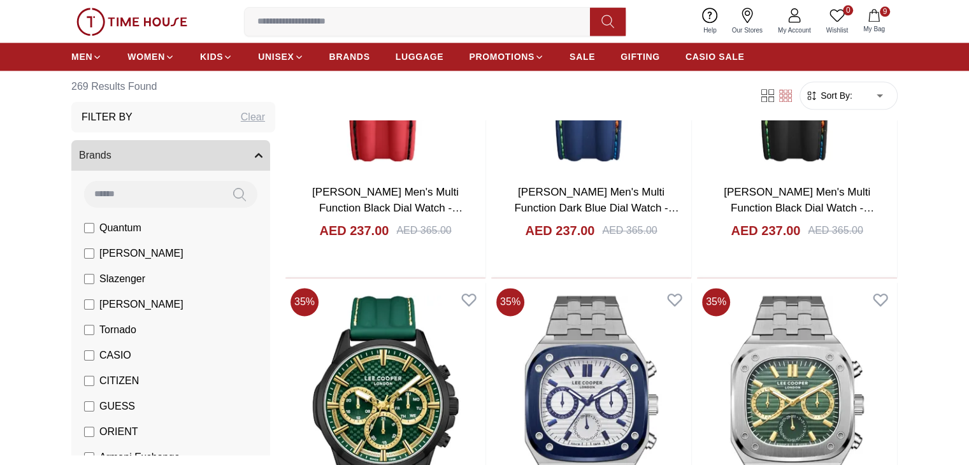
scroll to position [11284, 0]
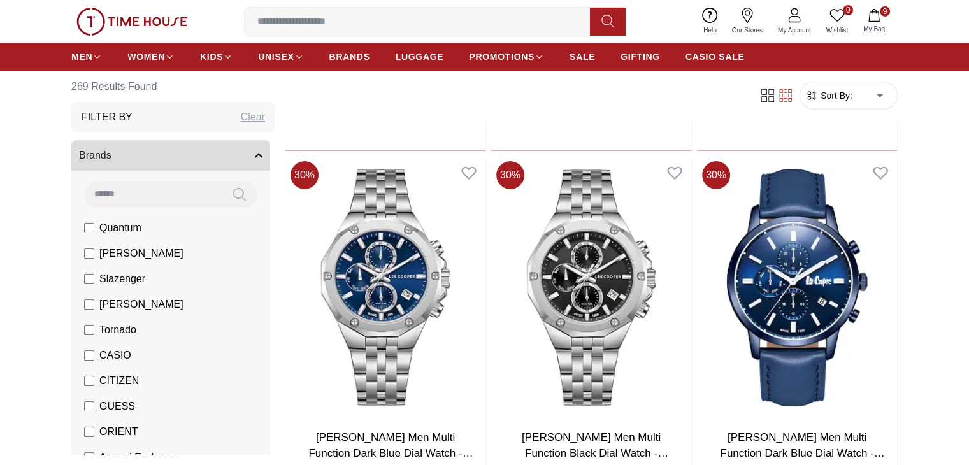
scroll to position [14328, 0]
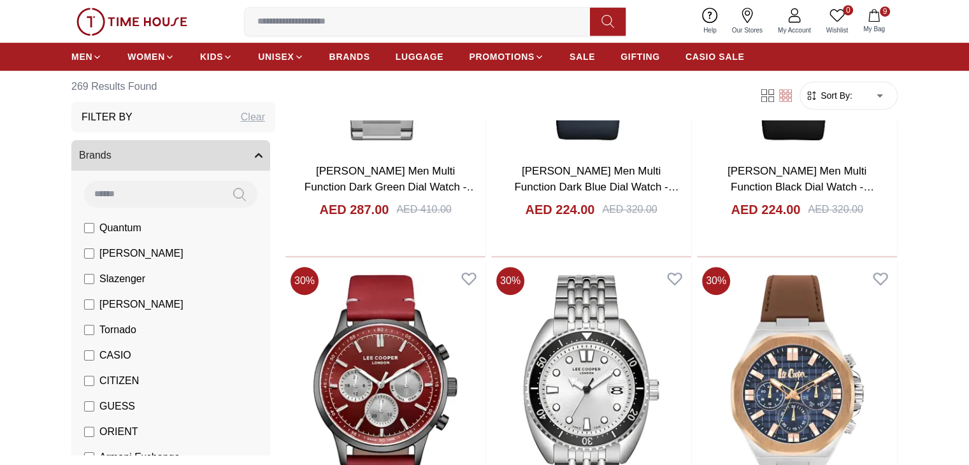
scroll to position [15328, 0]
